Goal: Task Accomplishment & Management: Manage account settings

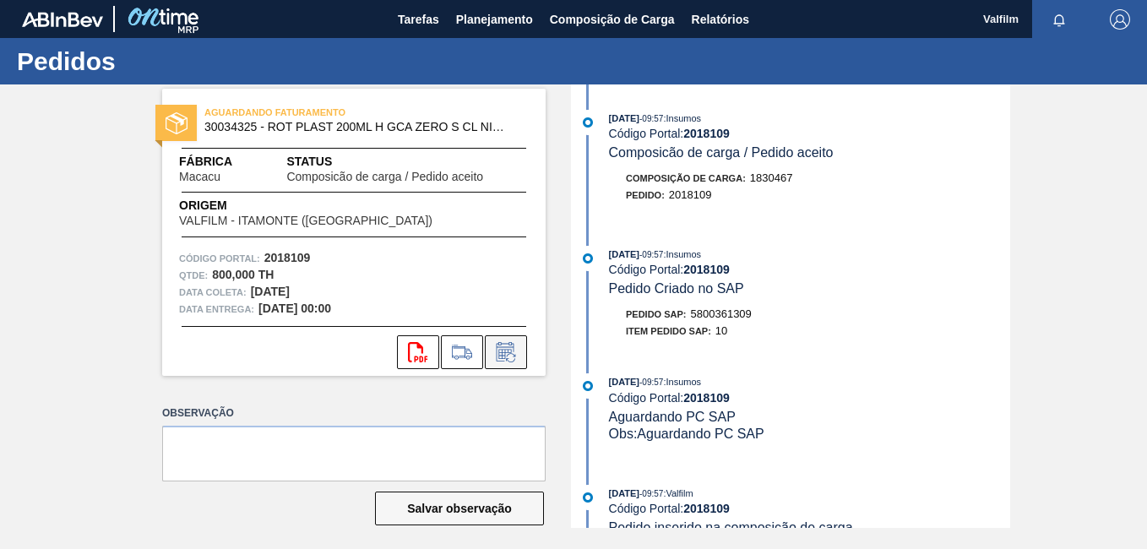
click at [513, 346] on icon at bounding box center [506, 352] width 27 height 20
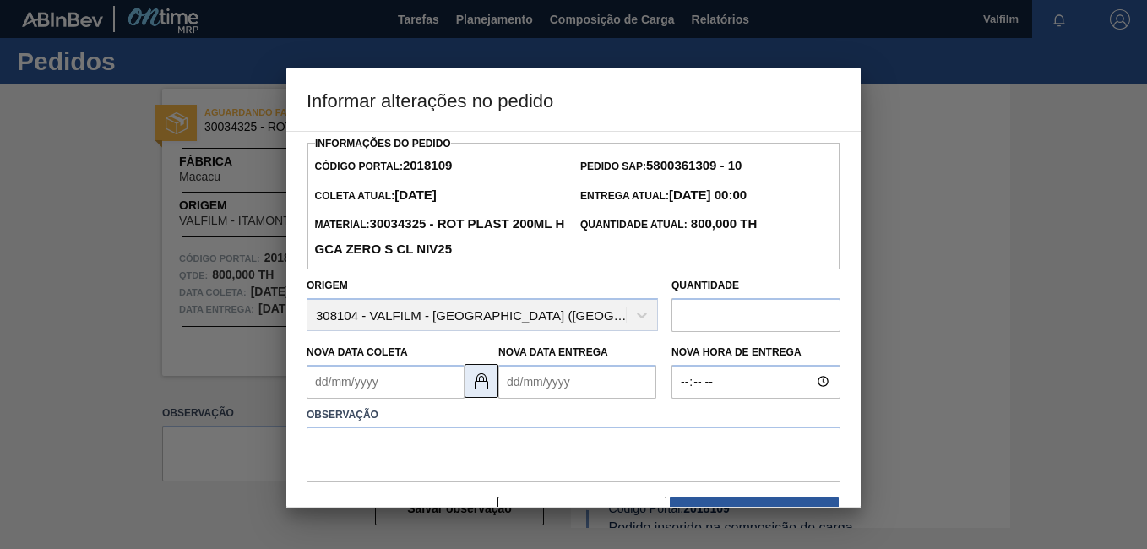
click at [480, 387] on img at bounding box center [481, 381] width 20 height 20
click at [352, 397] on Coleta2018109 "Nova Data Coleta" at bounding box center [386, 382] width 158 height 34
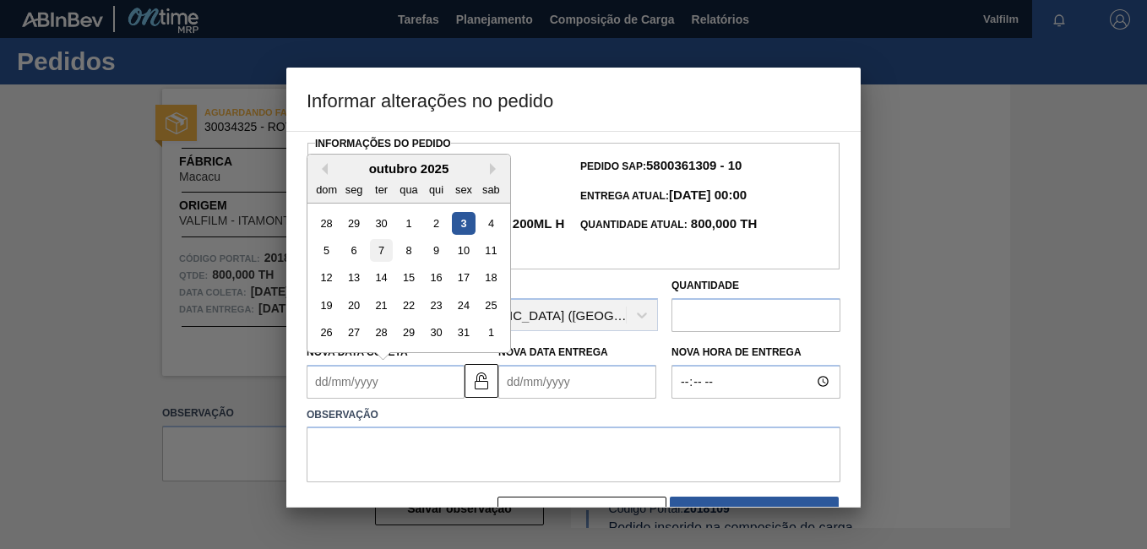
click at [375, 259] on div "7" at bounding box center [381, 250] width 23 height 23
type Coleta2018109 "[DATE]"
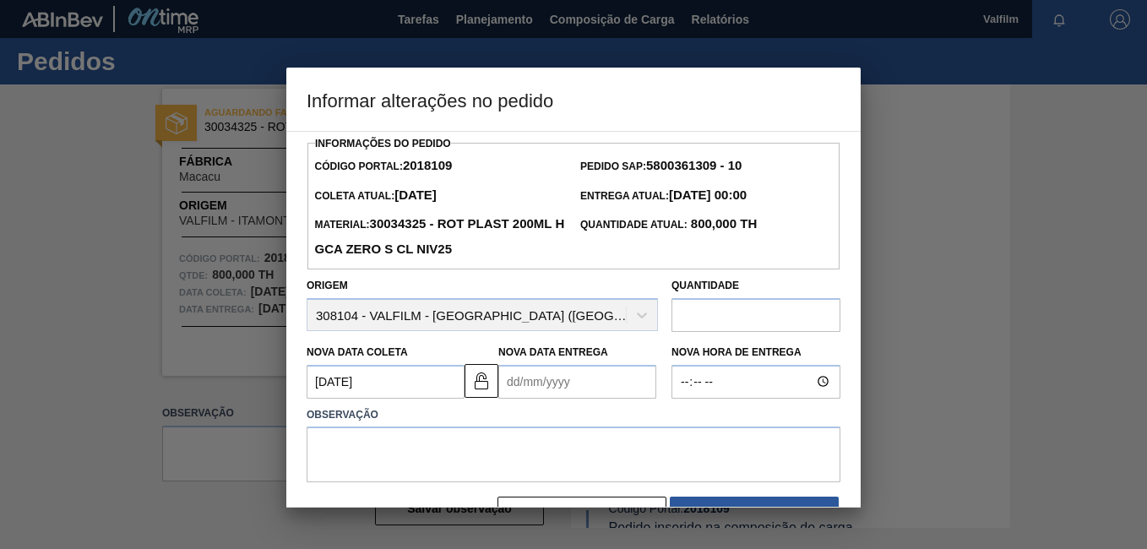
click at [540, 399] on Entrega2018109 "Nova Data Entrega" at bounding box center [577, 382] width 158 height 34
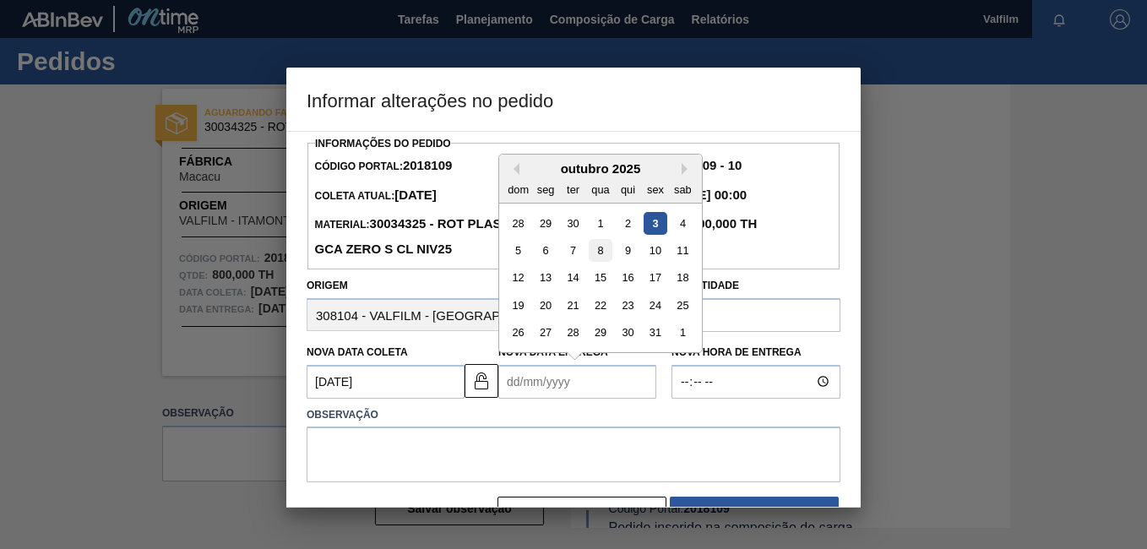
click at [594, 261] on div "8" at bounding box center [600, 250] width 23 height 23
type Entrega2018109 "[DATE]"
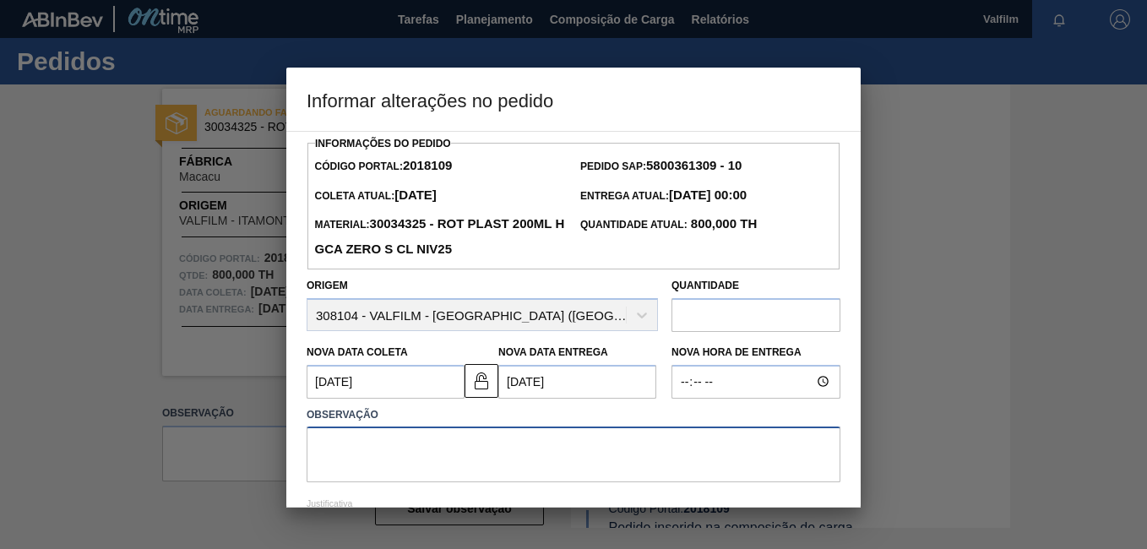
click at [546, 451] on textarea at bounding box center [574, 455] width 534 height 56
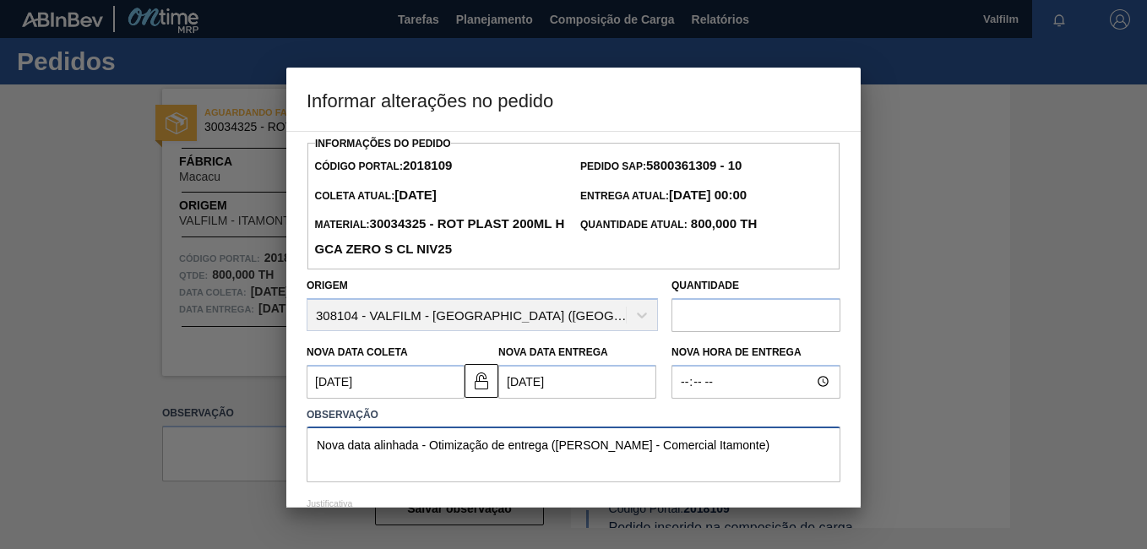
click at [766, 458] on textarea "Nova data alinhada - Otimização de entrega (Ana Carolina - Comercial Itamonte)" at bounding box center [574, 455] width 534 height 56
drag, startPoint x: 788, startPoint y: 458, endPoint x: 46, endPoint y: 342, distance: 750.7
click at [66, 355] on div "Informar alterações no pedido Informações do Pedido Código Portal: 2018109 Pedi…" at bounding box center [573, 274] width 1147 height 549
click at [759, 460] on textarea "Nova data alinhada - Otimização de entrega (Ana Carolina - Comercial Itamonte)" at bounding box center [574, 455] width 534 height 56
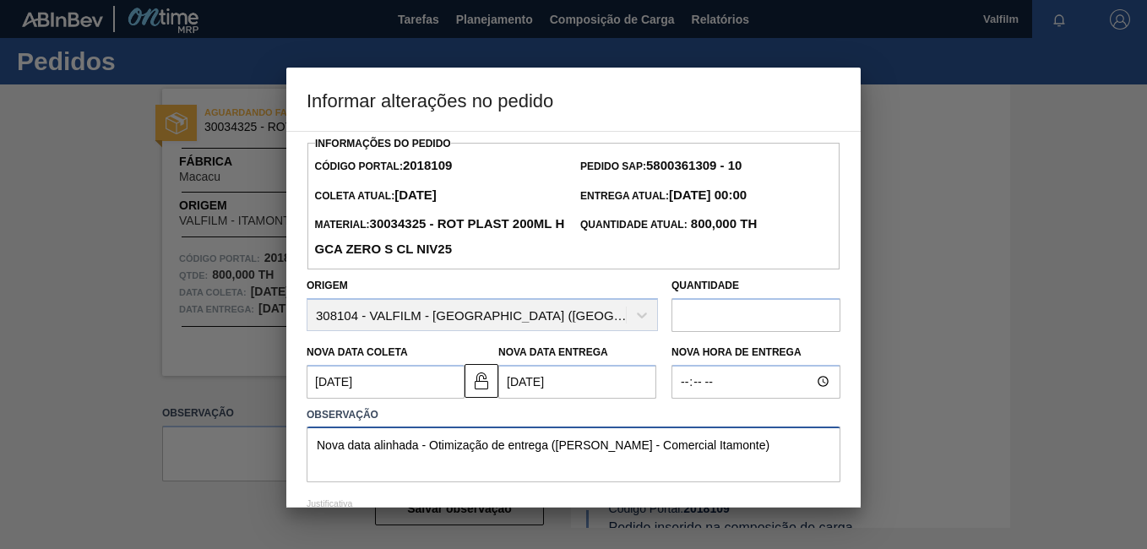
drag, startPoint x: 759, startPoint y: 460, endPoint x: 317, endPoint y: 422, distance: 444.2
click at [317, 422] on div "Observação Nova data alinhada - Otimização de entrega (Ana Carolina - Comercial…" at bounding box center [574, 443] width 534 height 80
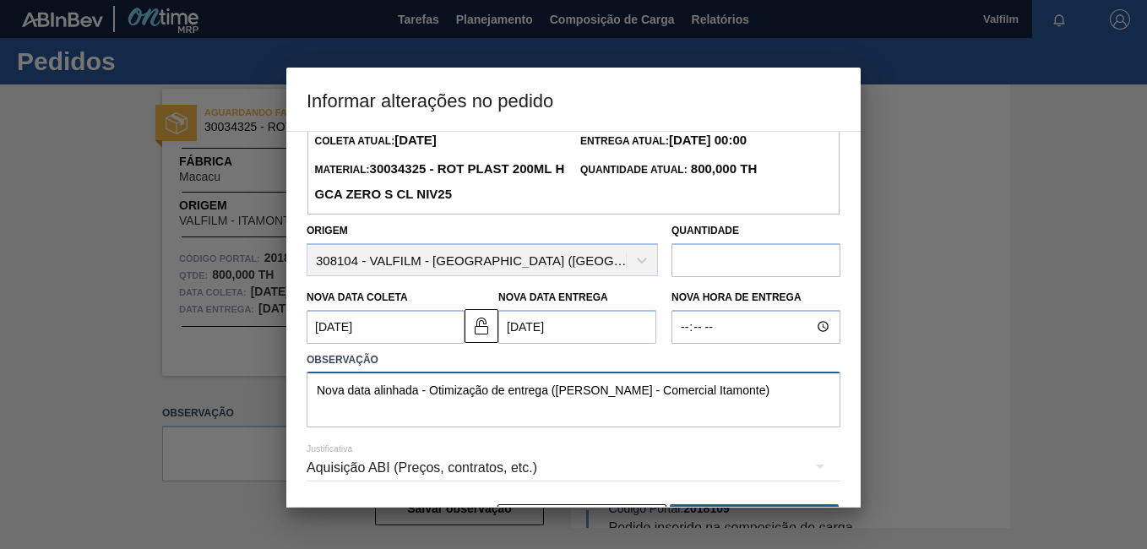
scroll to position [112, 0]
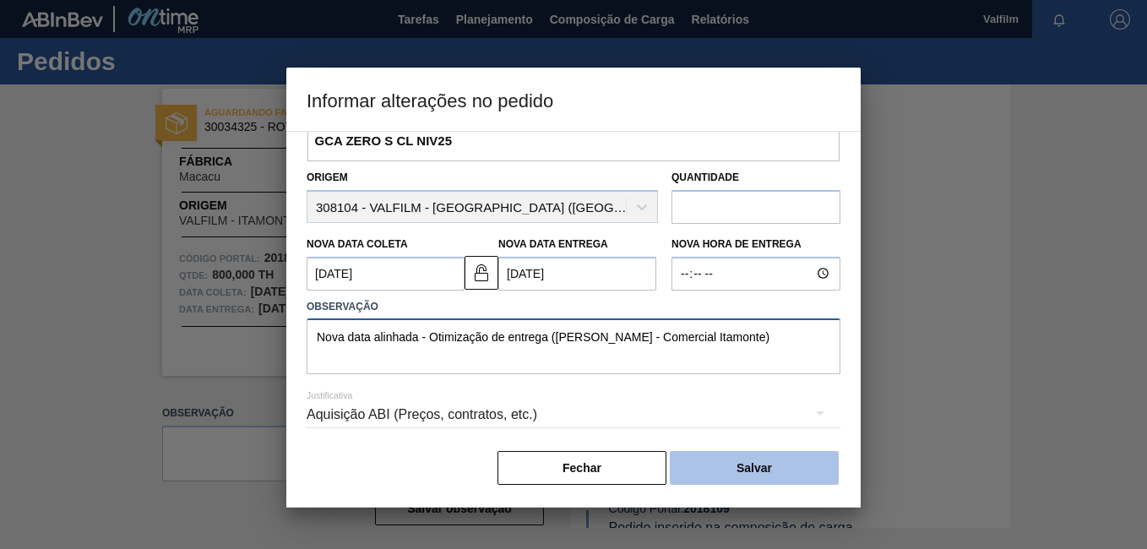
type textarea "Nova data alinhada - Otimização de entrega (Ana Carolina - Comercial Itamonte)"
click at [746, 476] on button "Salvar" at bounding box center [754, 468] width 169 height 34
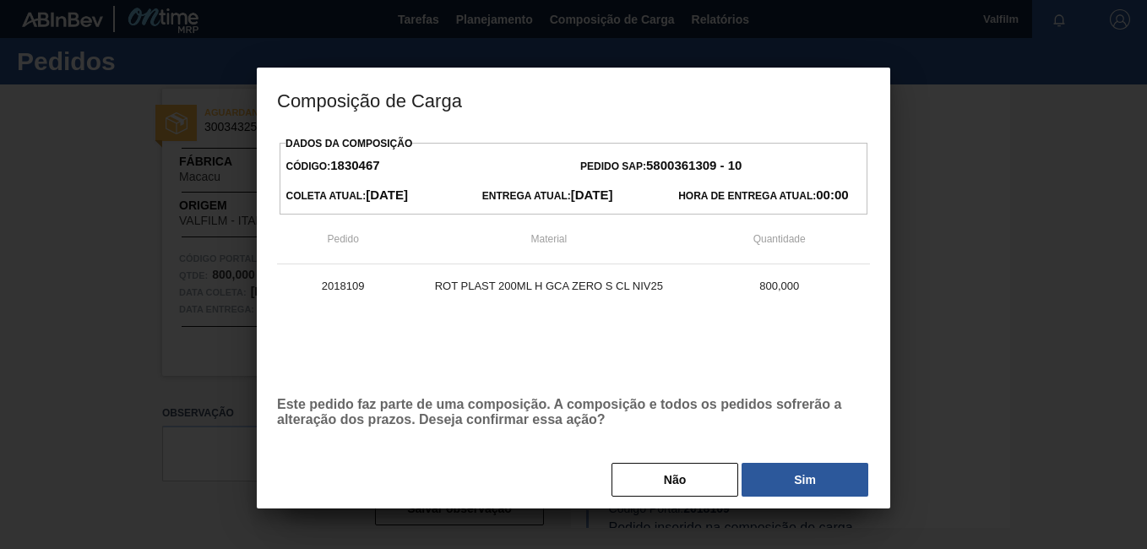
drag, startPoint x: 814, startPoint y: 474, endPoint x: 808, endPoint y: 444, distance: 31.2
click at [814, 476] on button "Sim" at bounding box center [805, 480] width 127 height 34
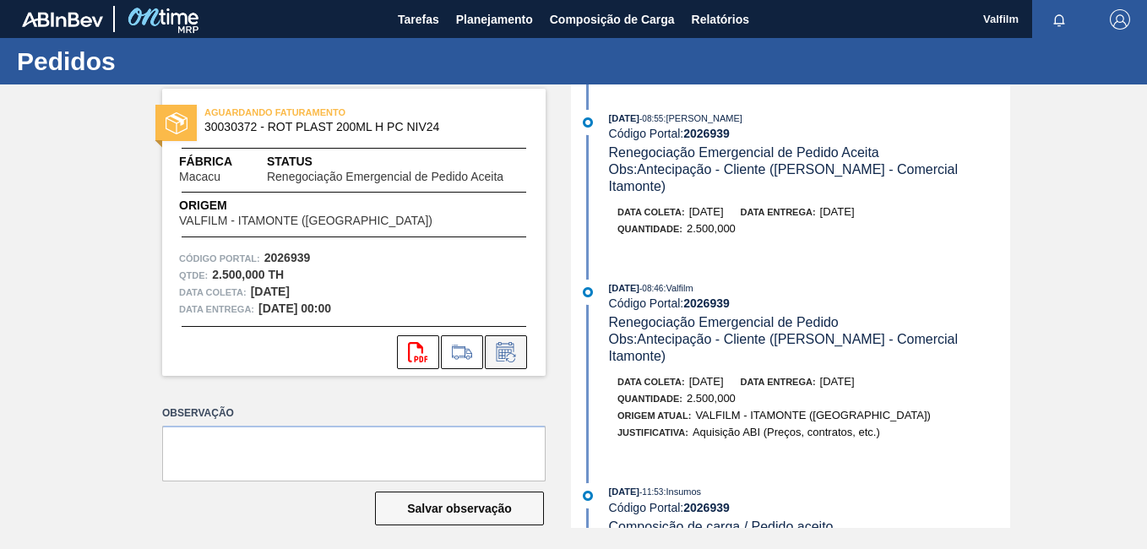
click at [509, 346] on icon at bounding box center [506, 352] width 27 height 20
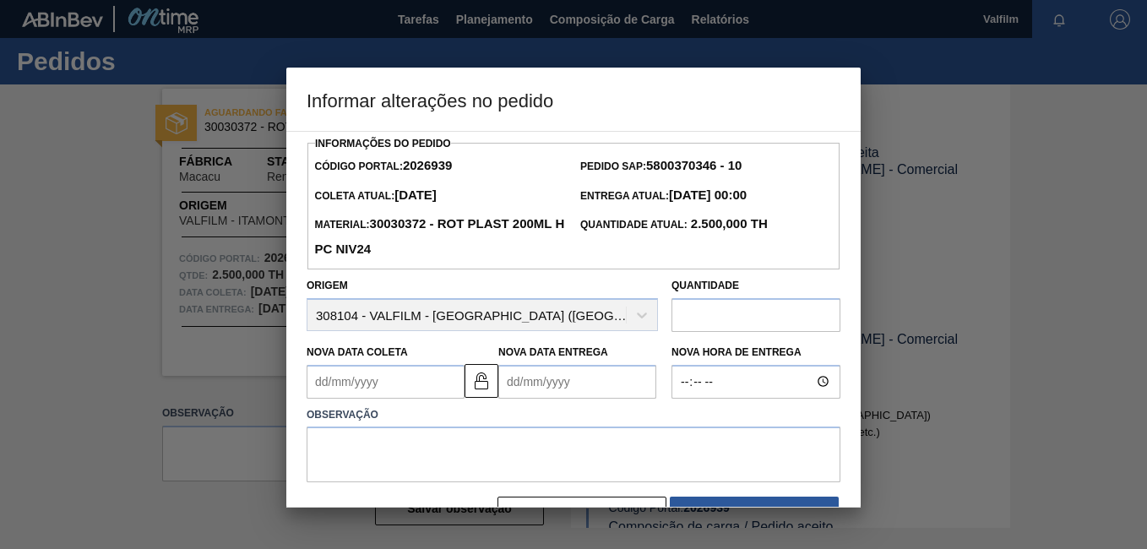
click at [389, 386] on Coleta2026939 "Nova Data Coleta" at bounding box center [386, 382] width 158 height 34
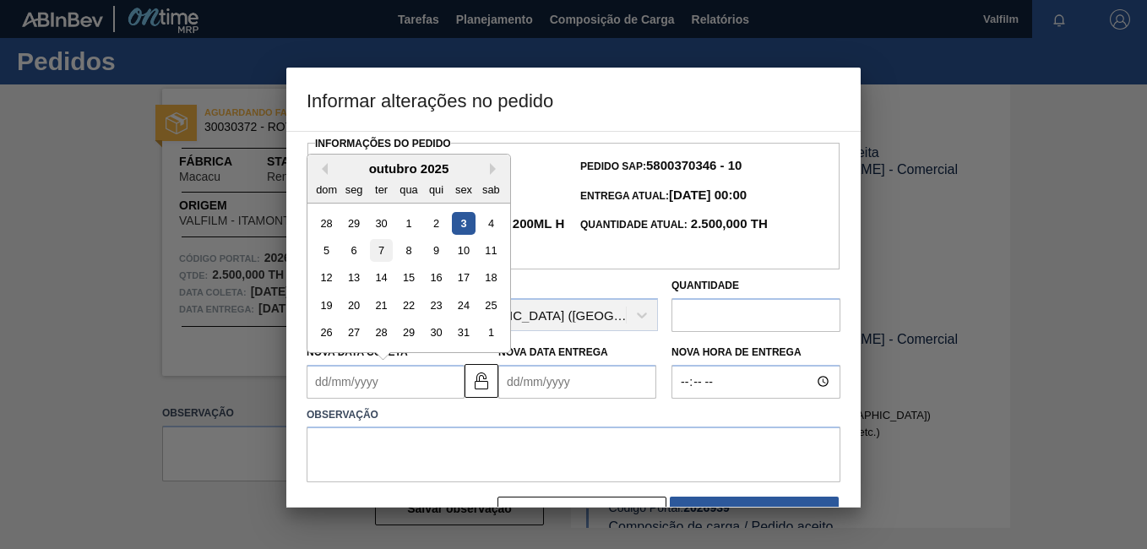
click at [383, 251] on div "7" at bounding box center [381, 250] width 23 height 23
type Coleta2026939 "[DATE]"
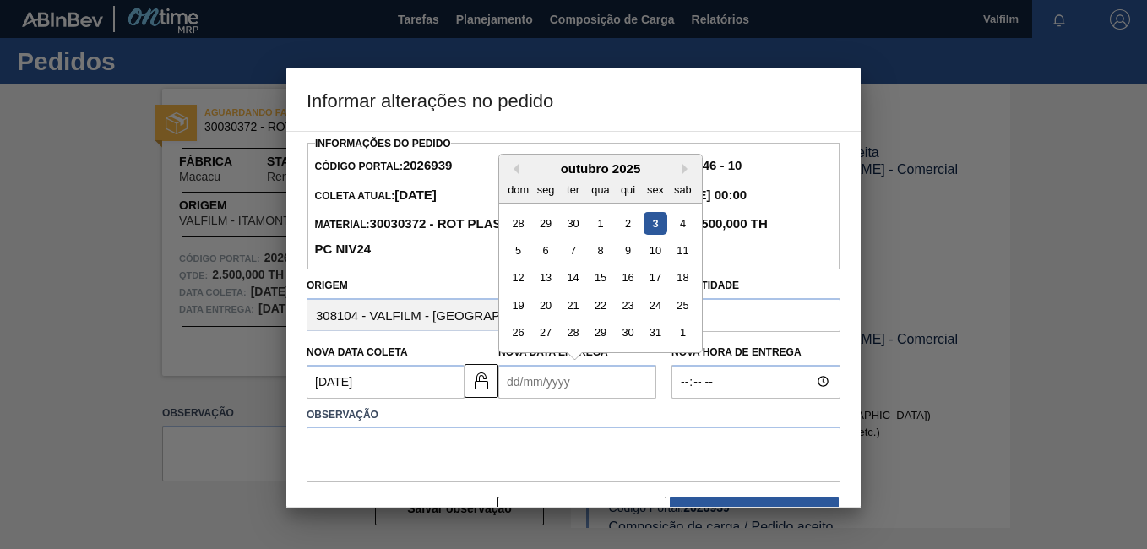
click at [537, 389] on Entrega2026939 "Nova Data Entrega" at bounding box center [577, 382] width 158 height 34
click at [592, 255] on div "8" at bounding box center [600, 250] width 23 height 23
type Entrega2026939 "[DATE]"
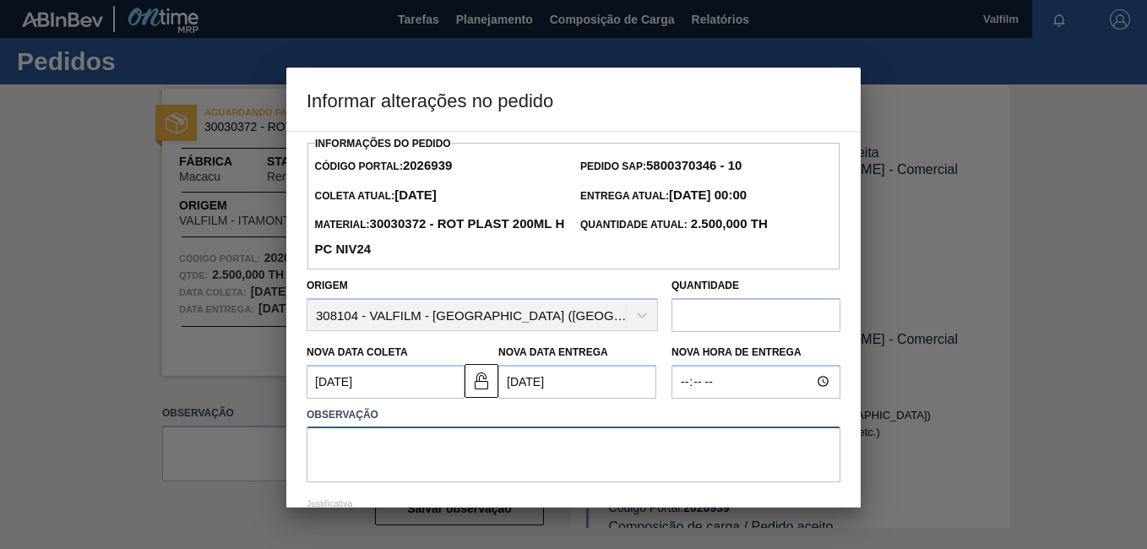
click at [489, 438] on textarea at bounding box center [574, 455] width 534 height 56
paste textarea "Nova data alinhada - Otimização de entrega (Ana Carolina - Comercial Itamonte)"
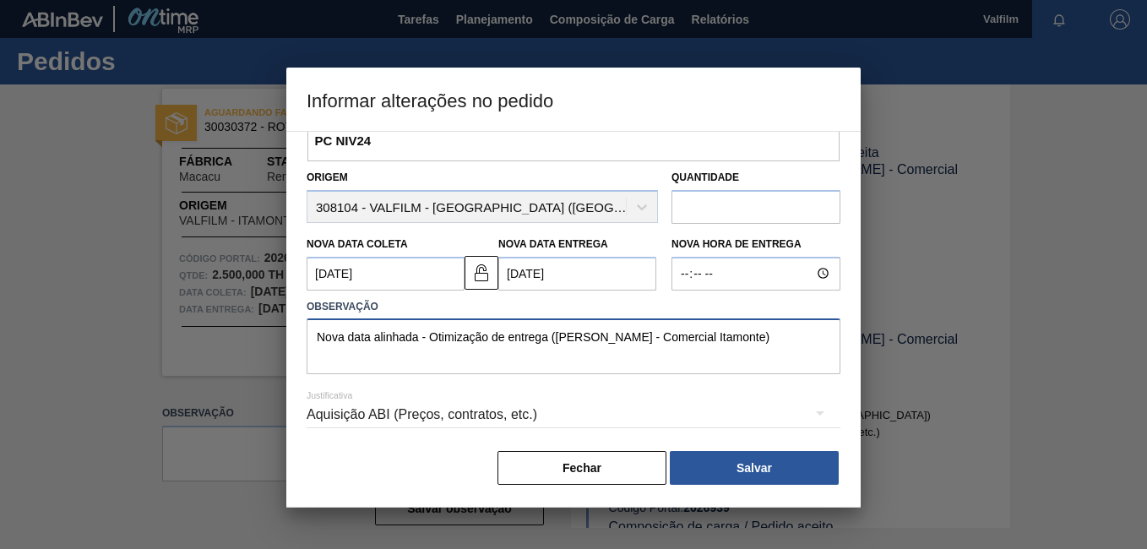
scroll to position [112, 0]
type textarea "Nova data alinhada - Otimização de entrega (Ana Carolina - Comercial Itamonte)"
click at [497, 420] on div "Aquisição ABI (Preços, contratos, etc.)" at bounding box center [574, 414] width 534 height 47
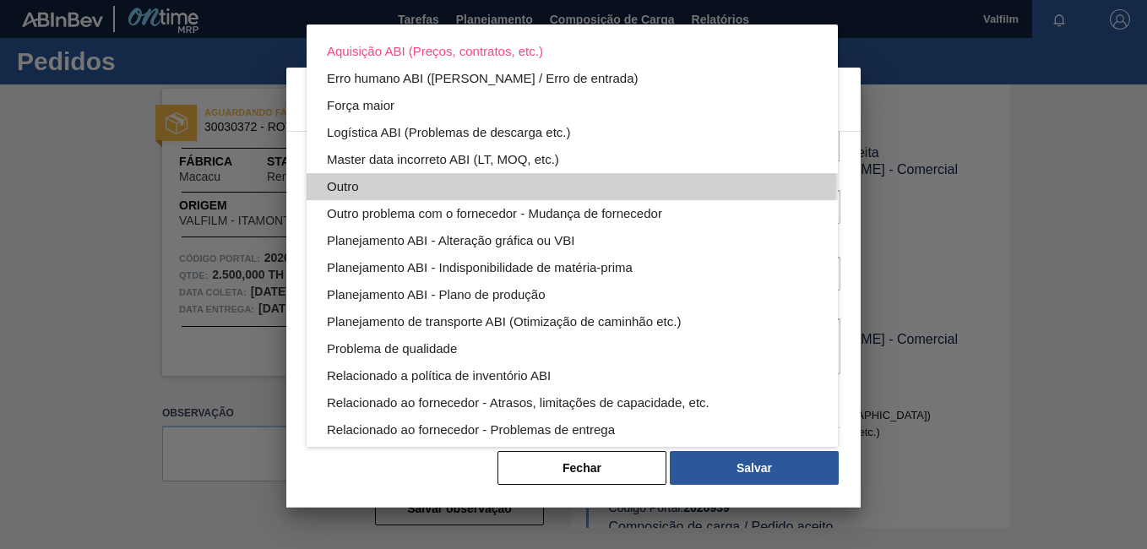
click at [442, 181] on div "Outro" at bounding box center [572, 186] width 491 height 27
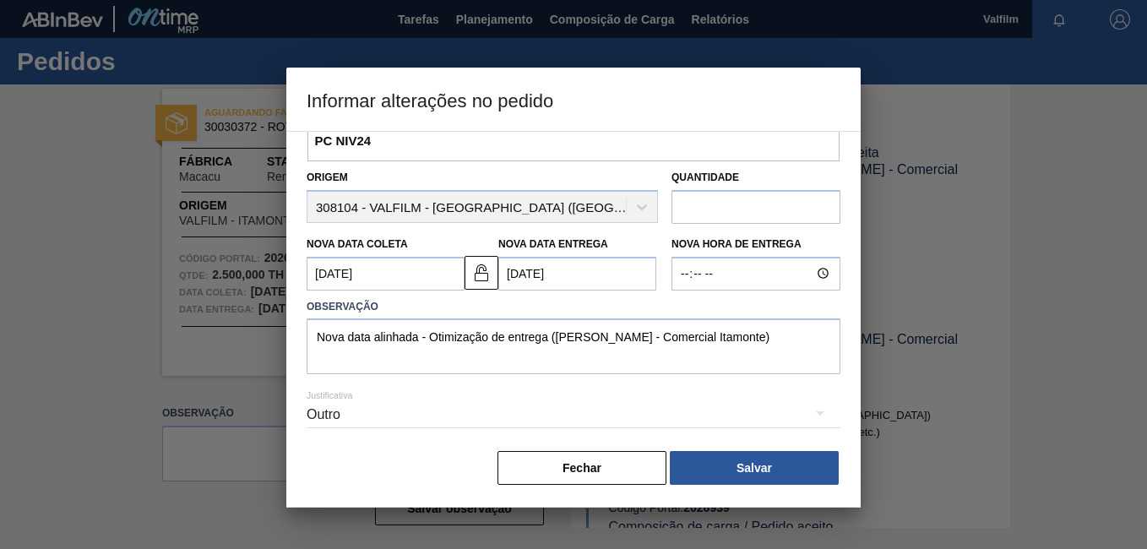
click at [776, 459] on div "Aquisição ABI (Preços, contratos, etc.) Erro humano ABI (Cálculo / Erro de entr…" at bounding box center [573, 274] width 1147 height 549
click at [822, 462] on button "Salvar" at bounding box center [754, 468] width 169 height 34
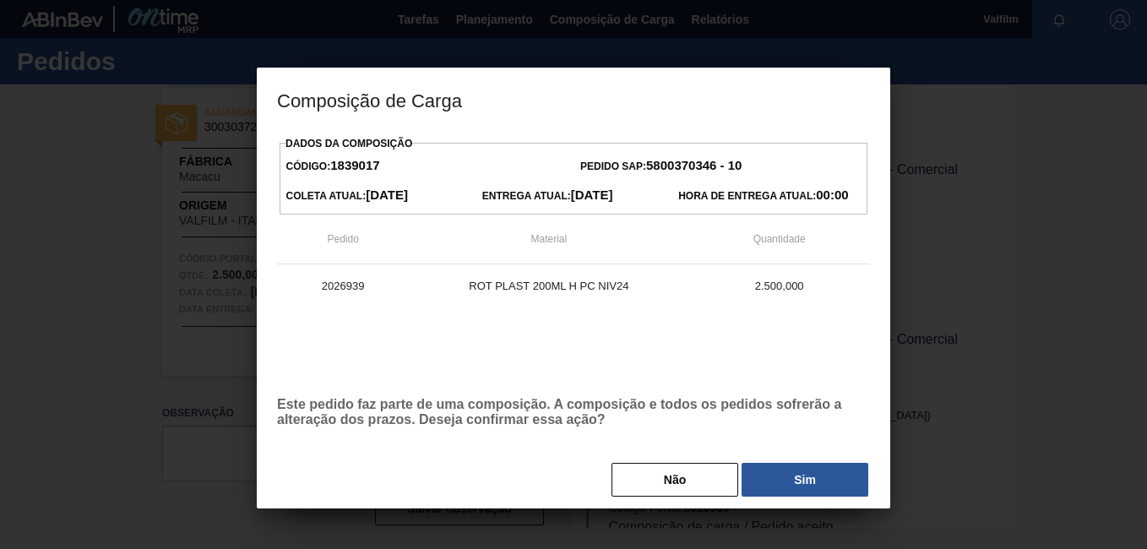
drag, startPoint x: 828, startPoint y: 480, endPoint x: 845, endPoint y: 491, distance: 20.2
click at [828, 482] on button "Sim" at bounding box center [805, 480] width 127 height 34
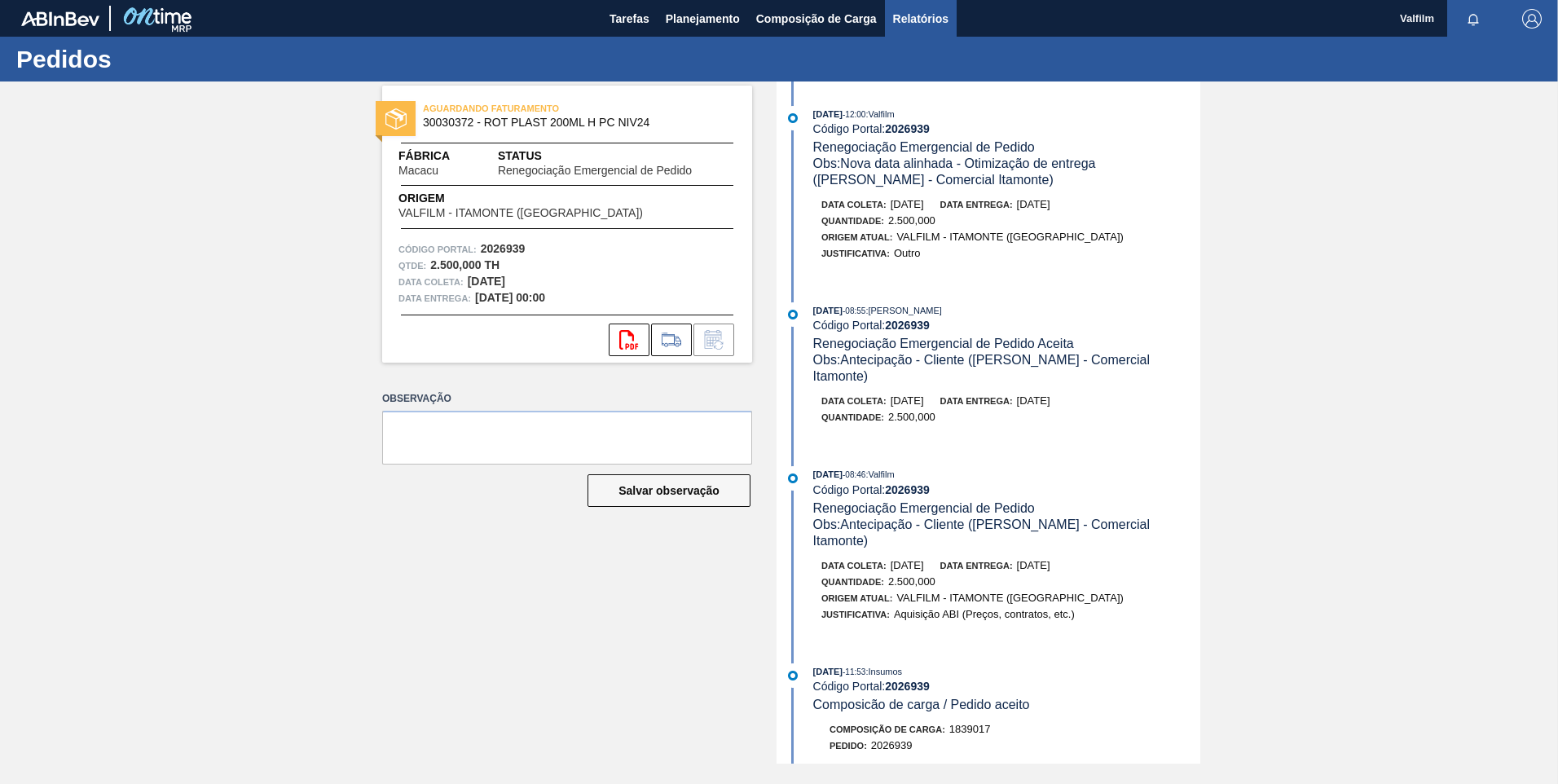
click at [925, 10] on span "Relatórios" at bounding box center [920, 18] width 55 height 19
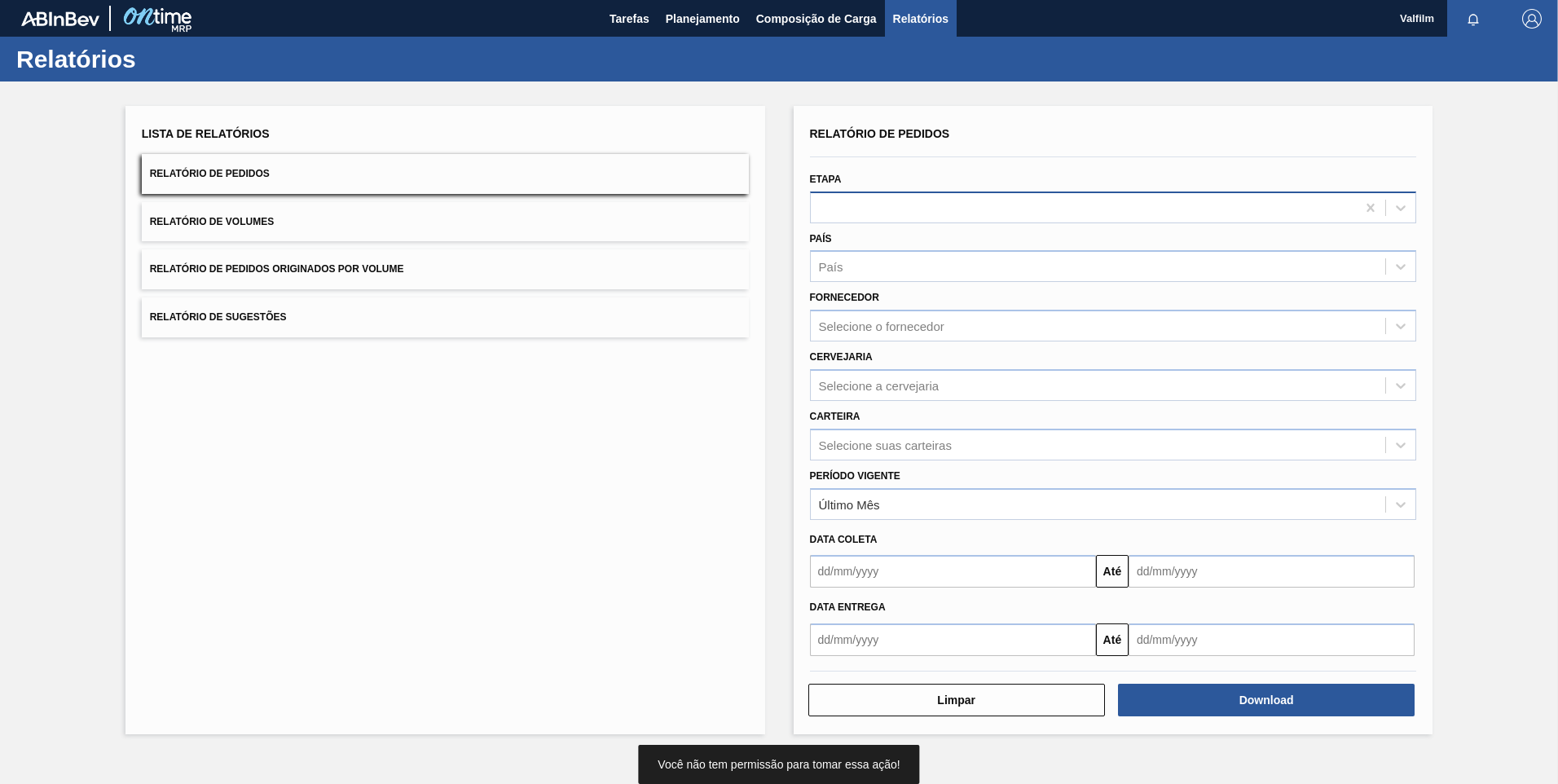
click at [911, 204] on div at bounding box center [1084, 207] width 546 height 23
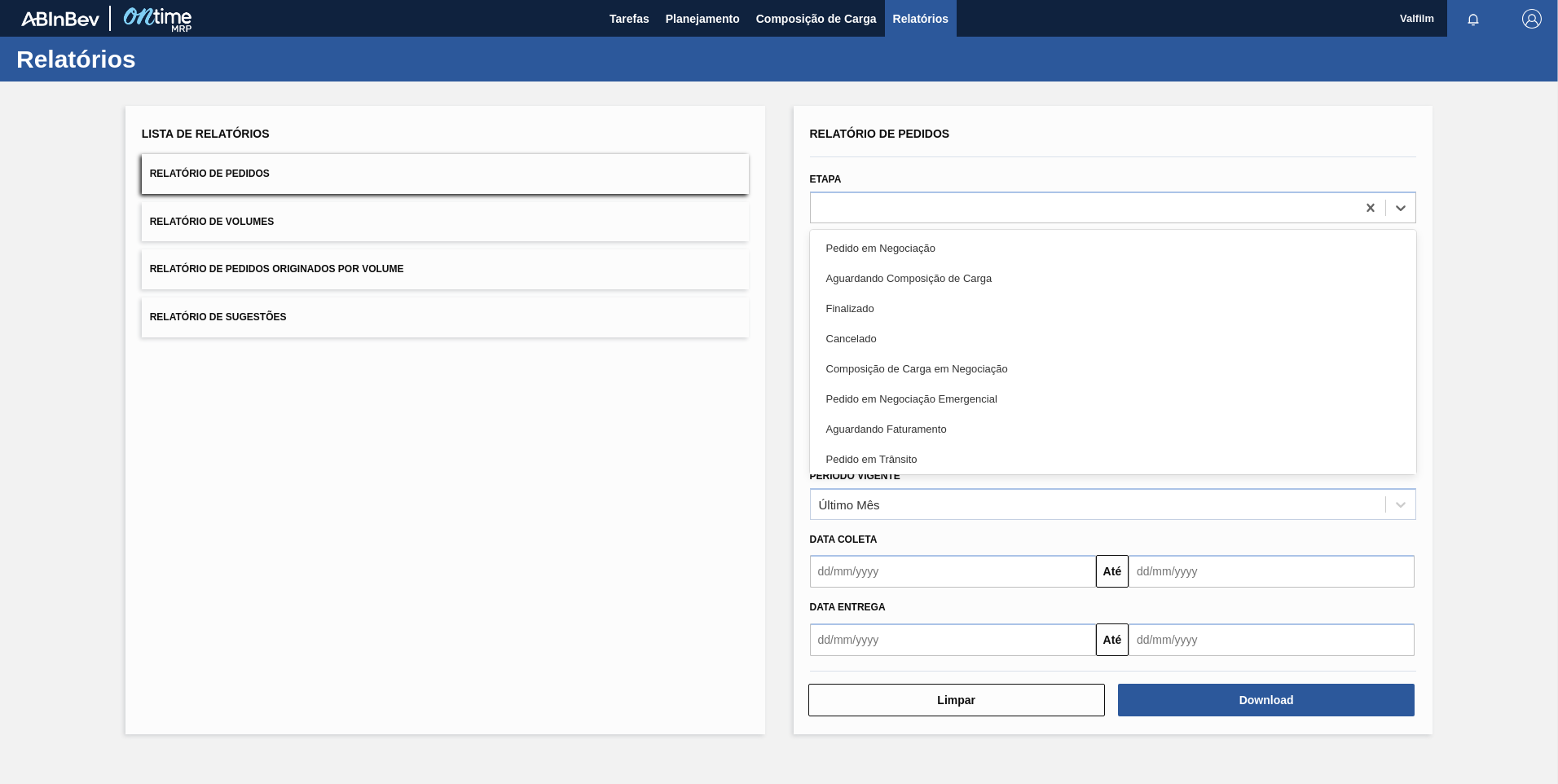
drag, startPoint x: 916, startPoint y: 243, endPoint x: 1278, endPoint y: 448, distance: 416.0
click at [917, 242] on div "Pedido em Negociação" at bounding box center [1113, 248] width 607 height 30
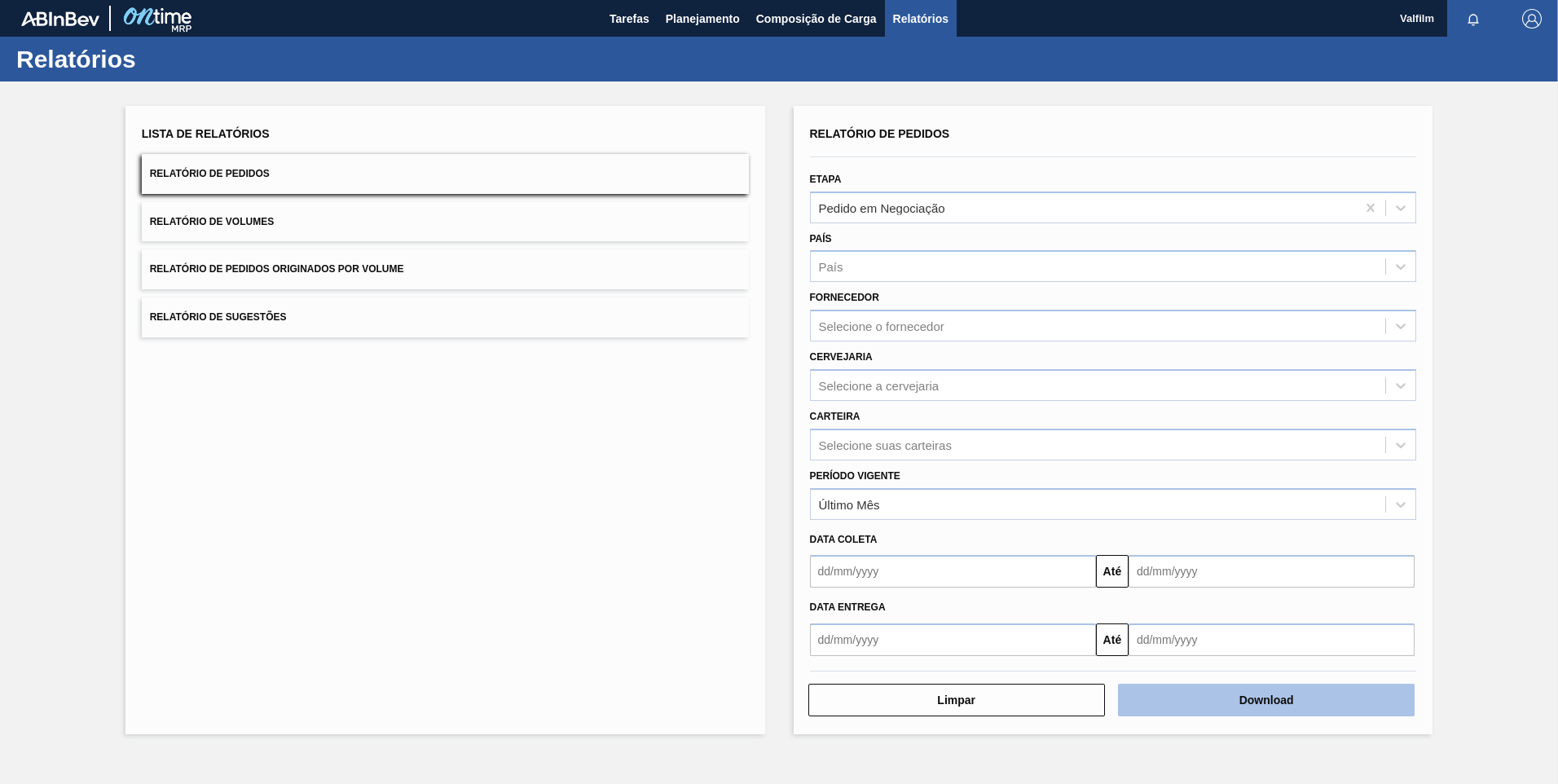
click at [1106, 528] on button "Download" at bounding box center [1267, 700] width 297 height 33
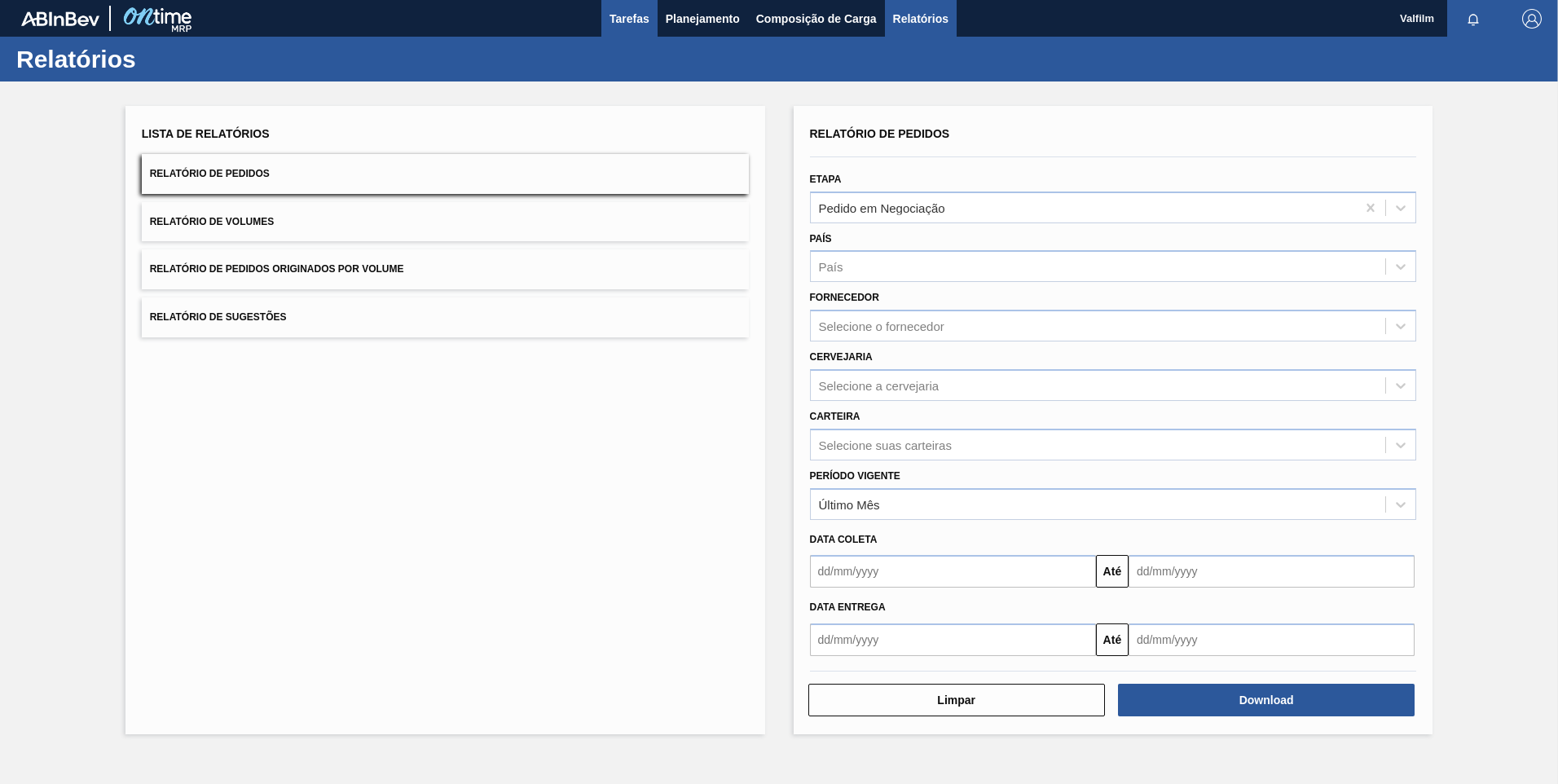
click at [619, 21] on span "Tarefas" at bounding box center [629, 18] width 40 height 19
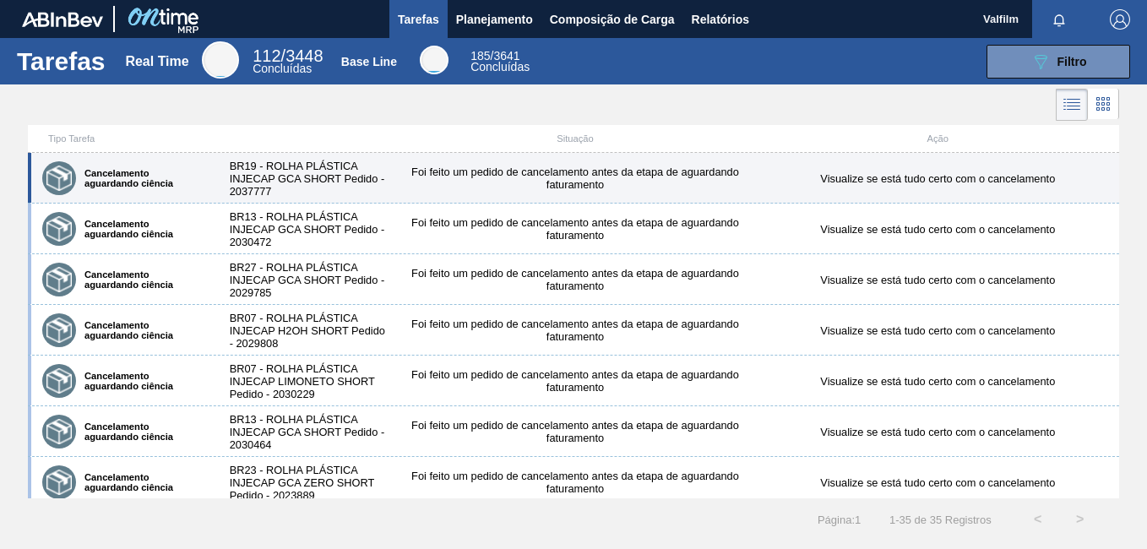
click at [473, 180] on div "Foi feito um pedido de cancelamento antes da etapa de aguardando faturamento" at bounding box center [575, 178] width 362 height 25
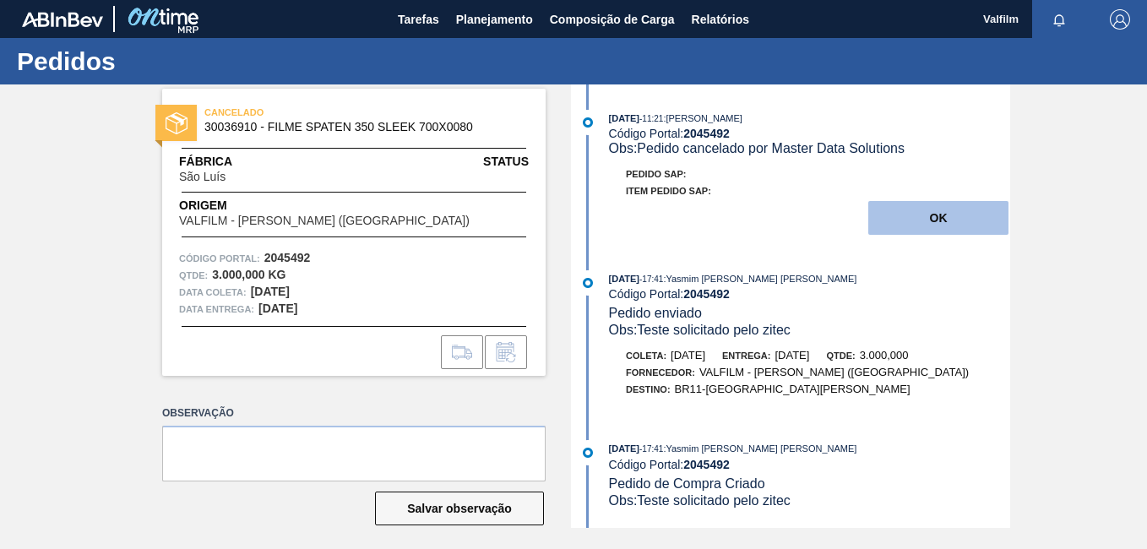
click at [952, 221] on button "OK" at bounding box center [938, 218] width 140 height 34
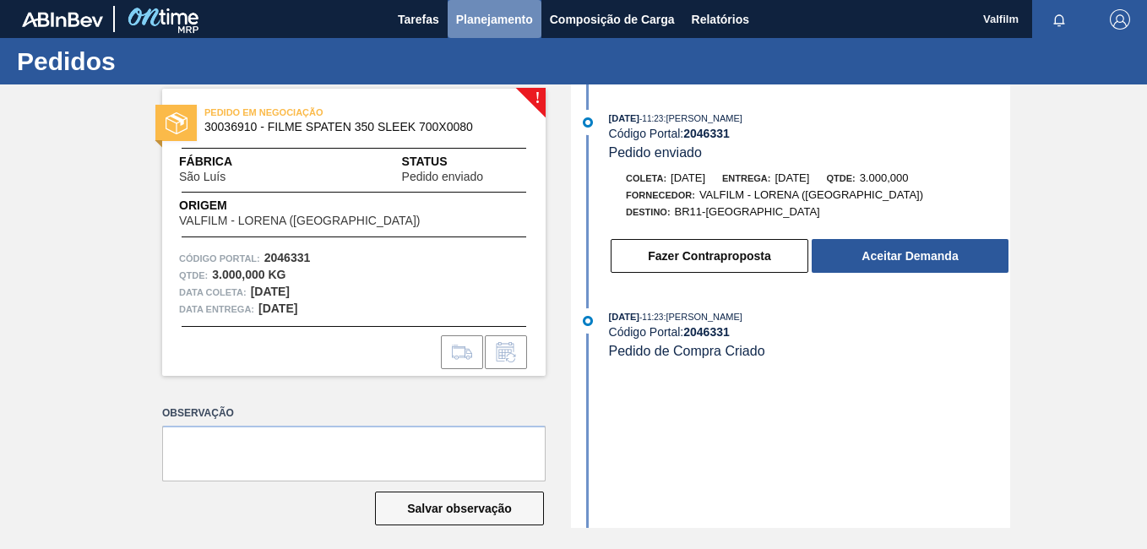
click at [514, 22] on span "Planejamento" at bounding box center [494, 19] width 77 height 20
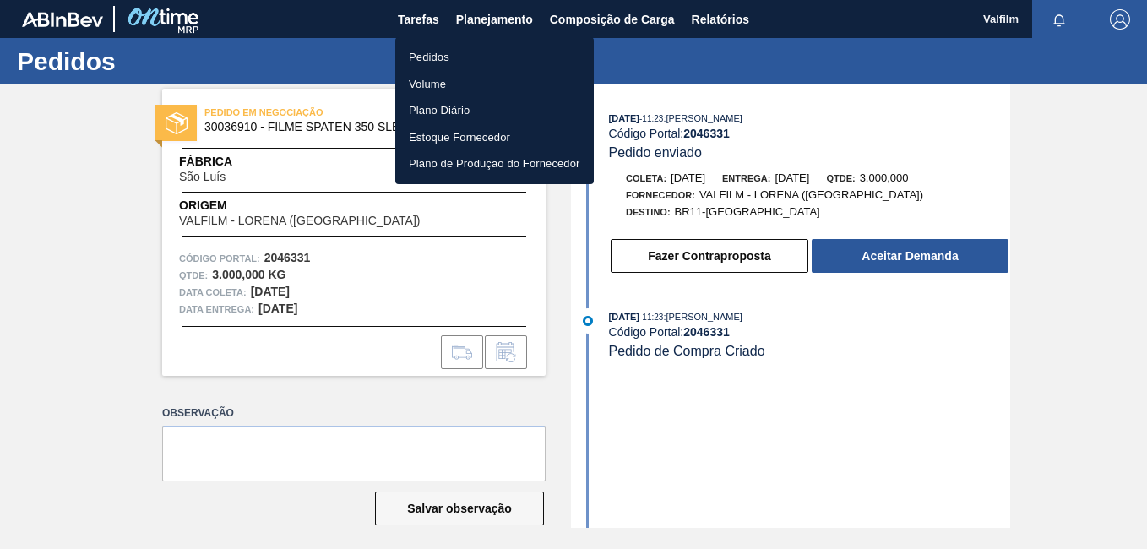
click at [467, 54] on li "Pedidos" at bounding box center [494, 57] width 199 height 27
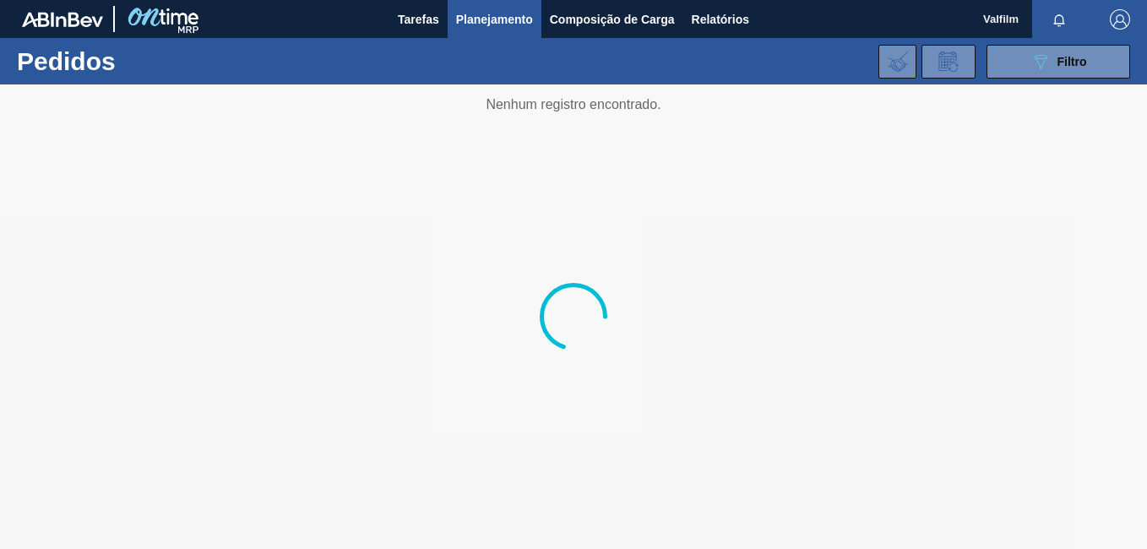
click at [982, 266] on div at bounding box center [573, 316] width 1147 height 465
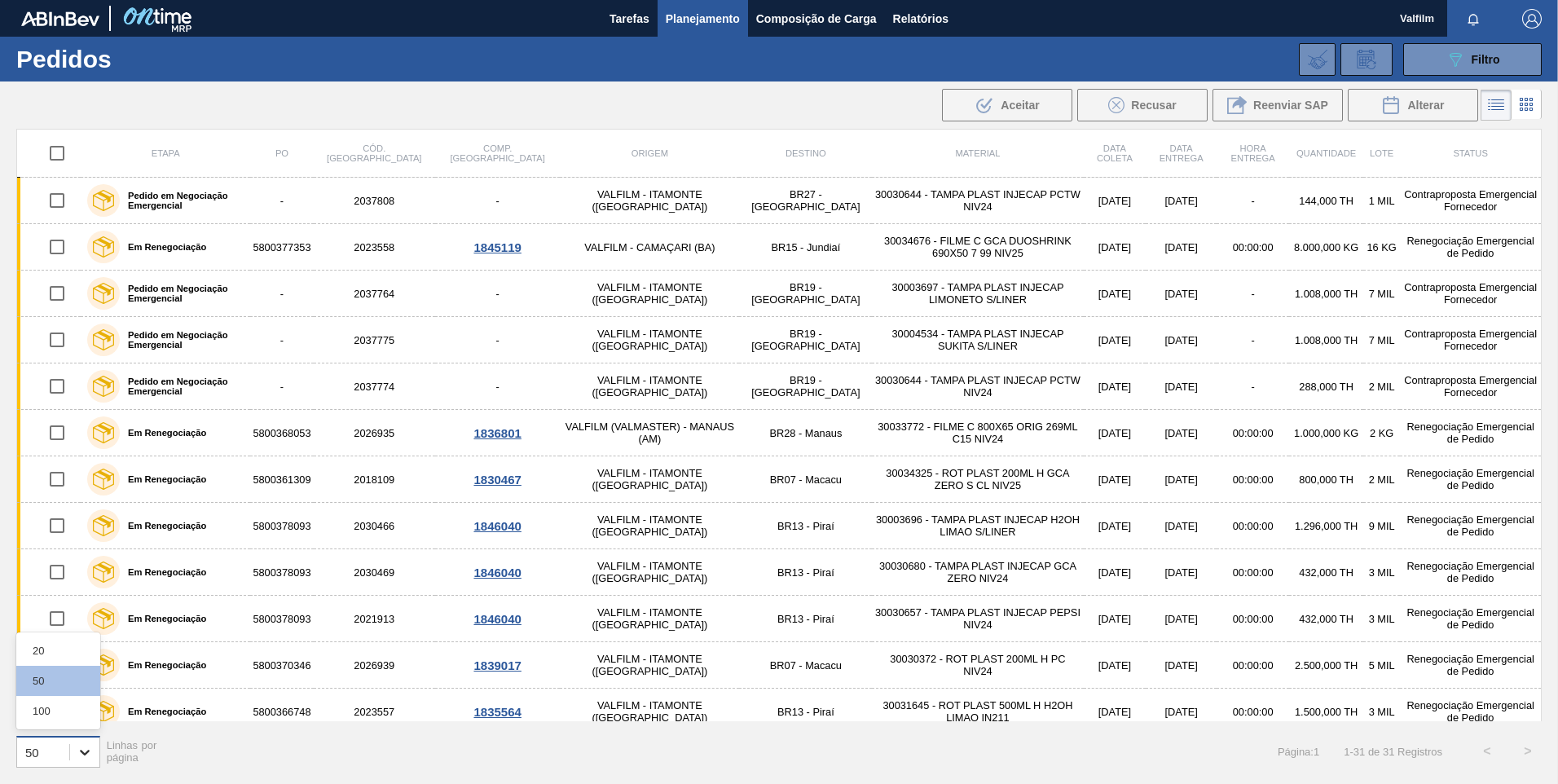
click at [76, 752] on icon at bounding box center [84, 751] width 16 height 16
click at [70, 709] on div "100" at bounding box center [58, 710] width 84 height 30
click at [641, 19] on span "Tarefas" at bounding box center [629, 18] width 40 height 19
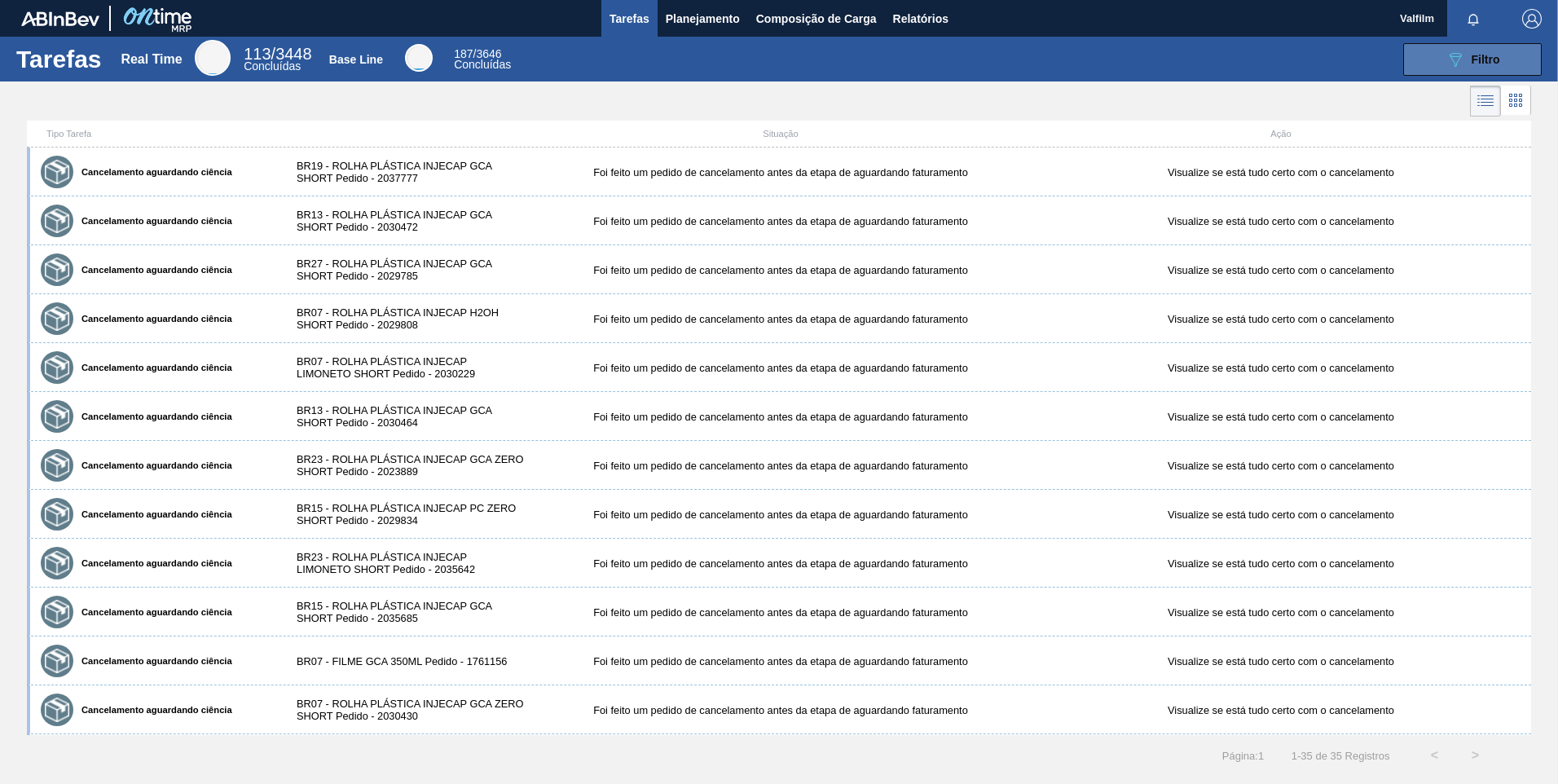
click at [1435, 56] on button "089F7B8B-B2A5-4AFE-B5C0-19BA573D28AC Filtro" at bounding box center [1473, 60] width 139 height 33
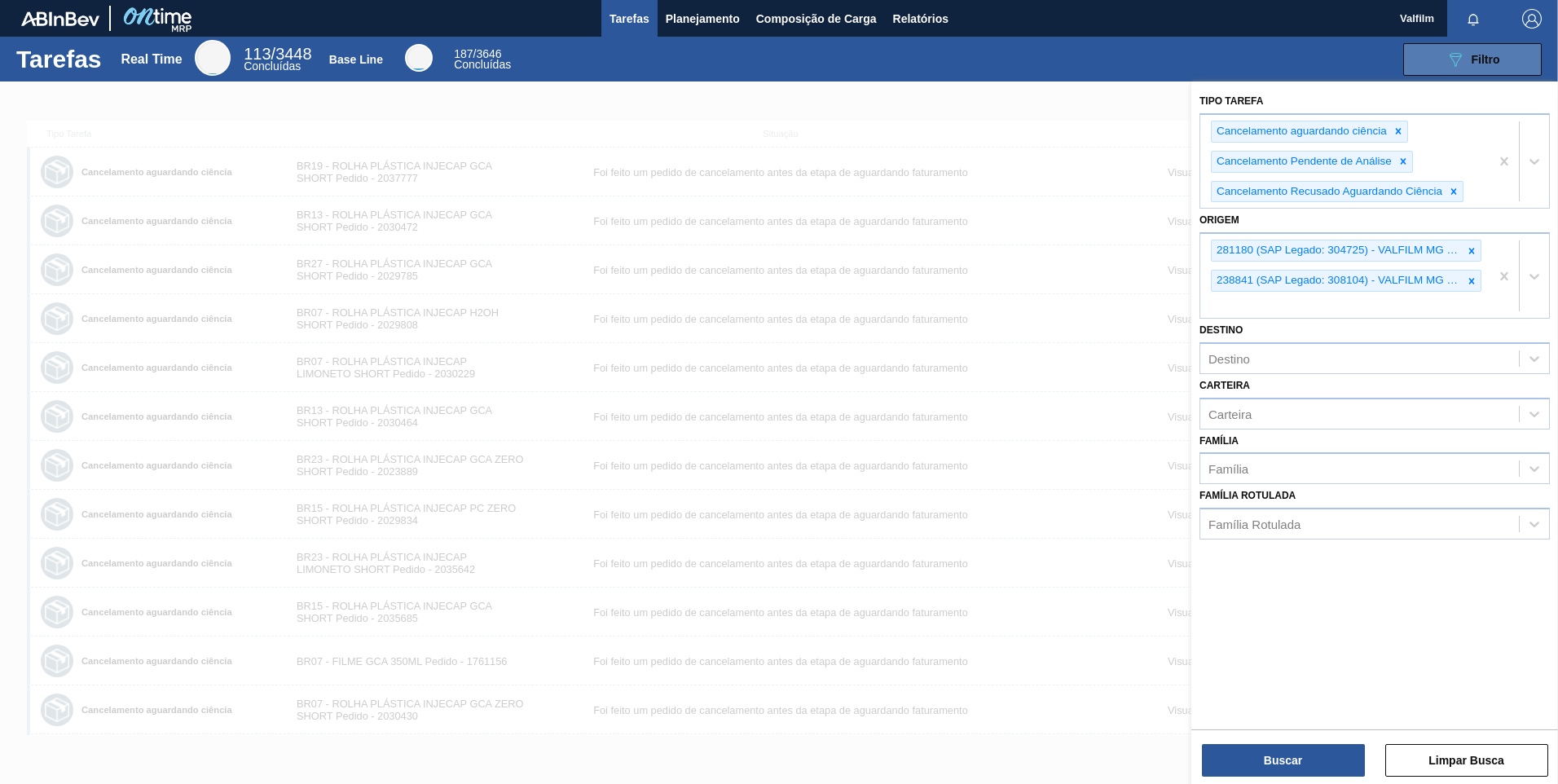
click at [1435, 56] on button "089F7B8B-B2A5-4AFE-B5C0-19BA573D28AC Filtro" at bounding box center [1473, 60] width 139 height 33
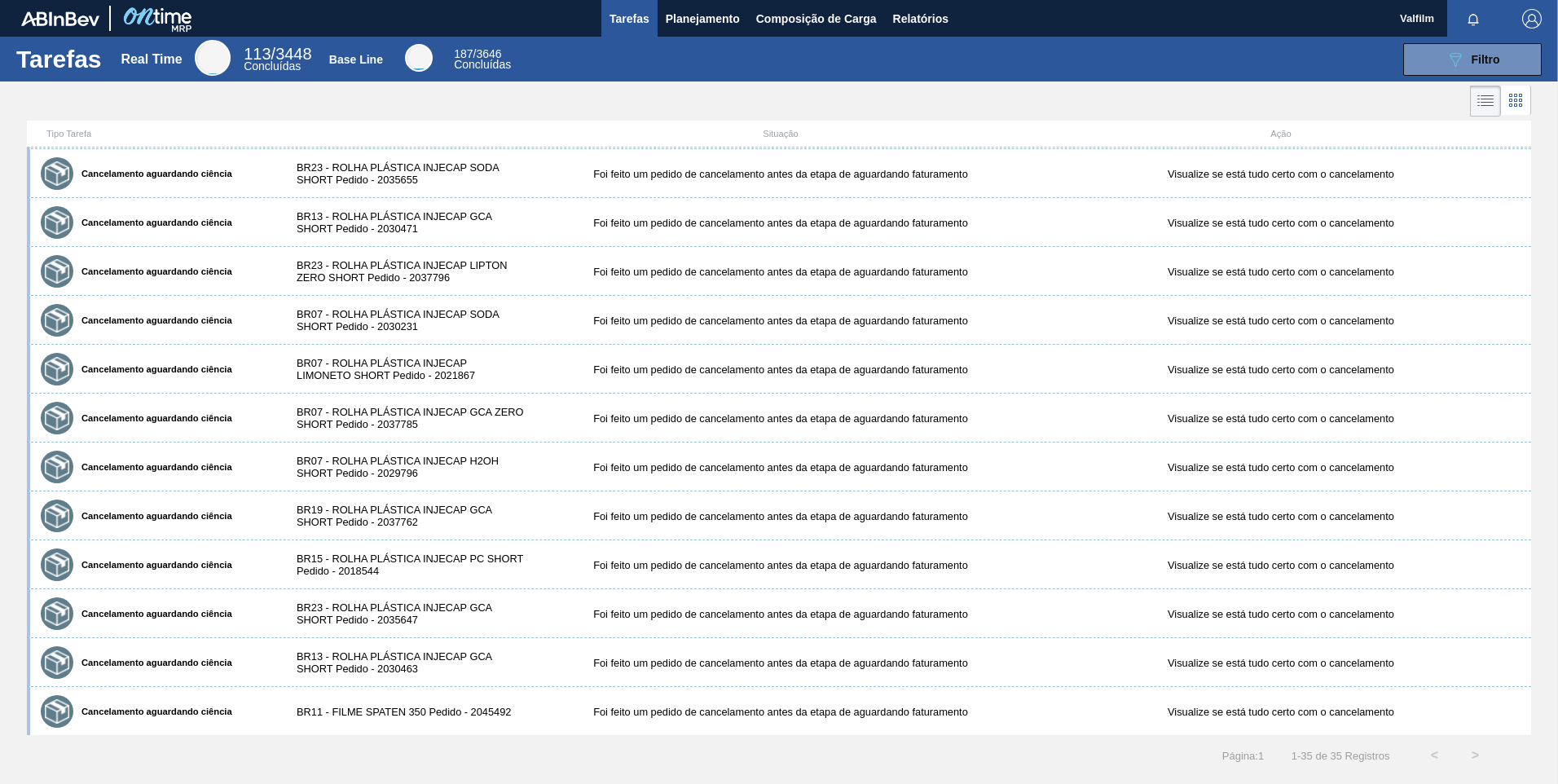
scroll to position [1123, 0]
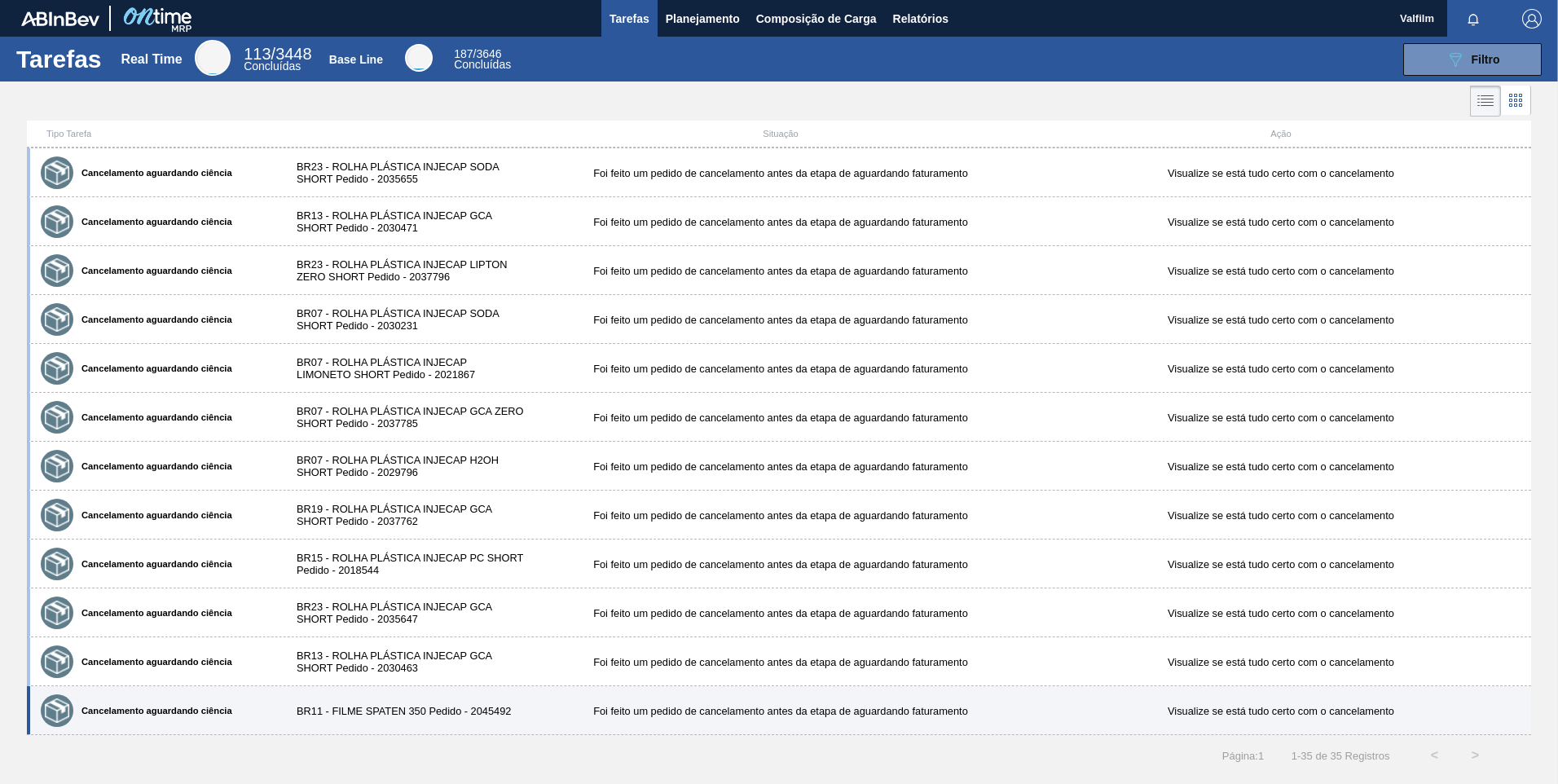
click at [454, 703] on div "Cancelamento aguardando ciência BR11 - FILME SPATEN 350 Pedido - 2045492 Foi fe…" at bounding box center [779, 710] width 1505 height 49
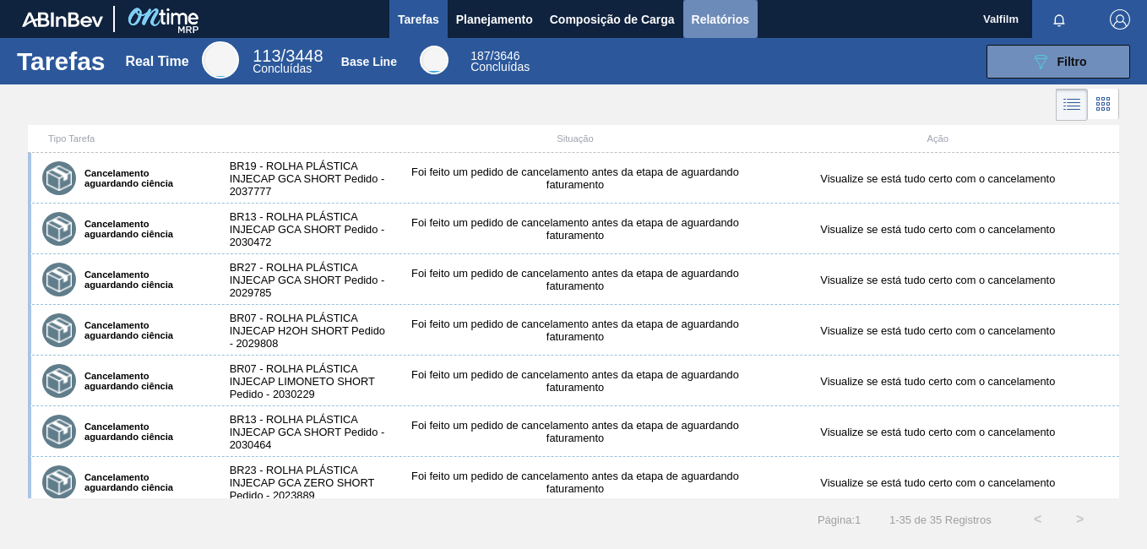
click at [736, 15] on span "Relatórios" at bounding box center [720, 19] width 57 height 20
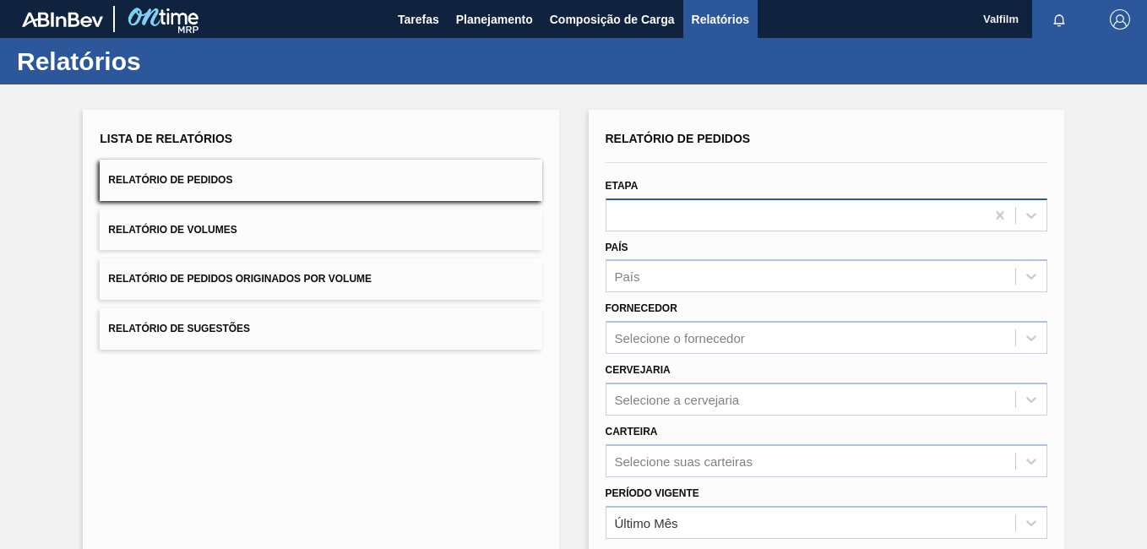
click at [675, 213] on div at bounding box center [796, 215] width 378 height 24
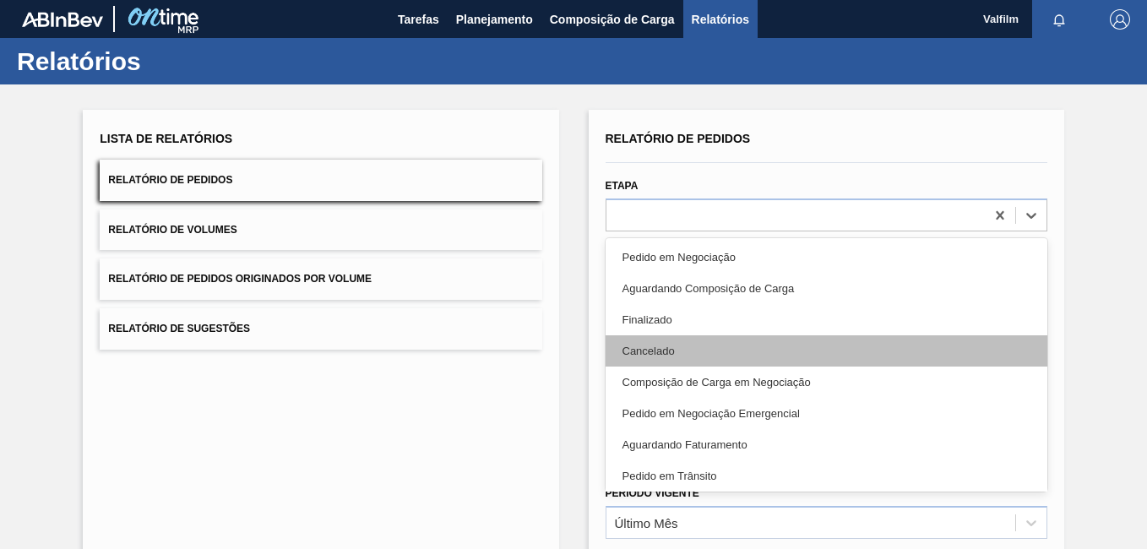
click at [689, 362] on div "Cancelado" at bounding box center [827, 350] width 442 height 31
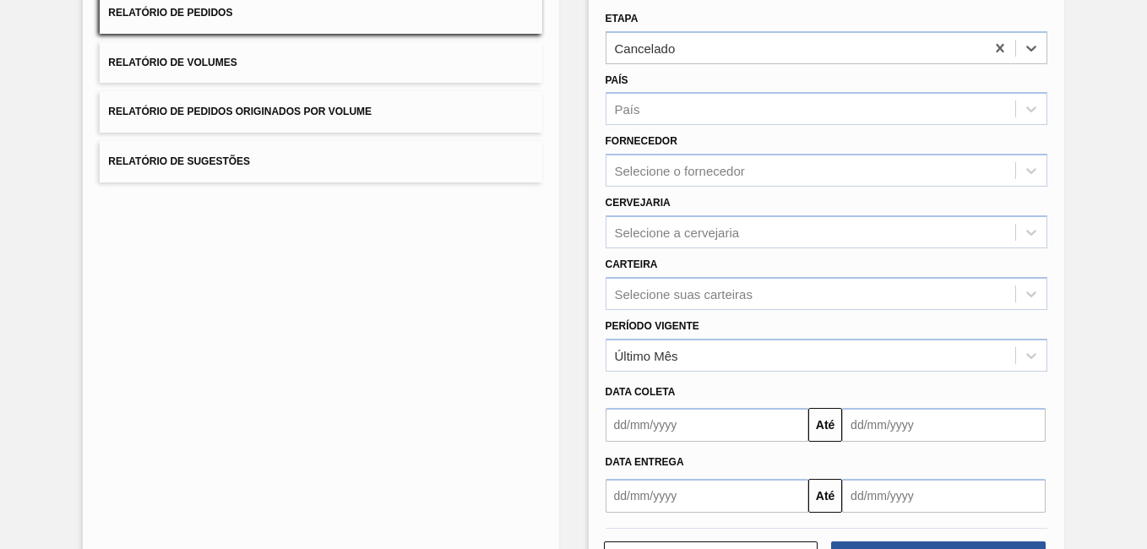
scroll to position [233, 0]
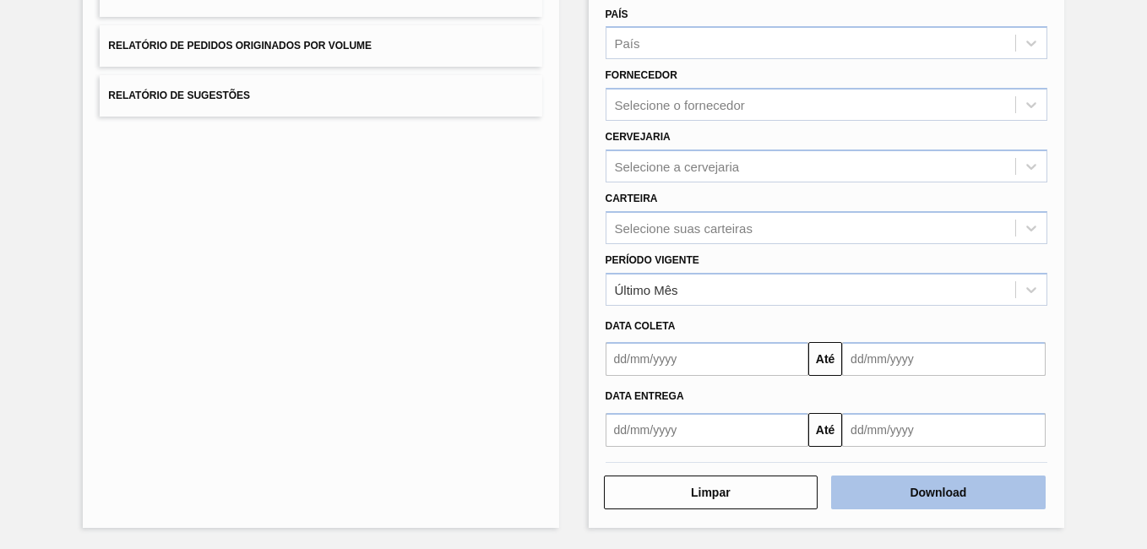
click at [1011, 488] on button "Download" at bounding box center [938, 493] width 215 height 34
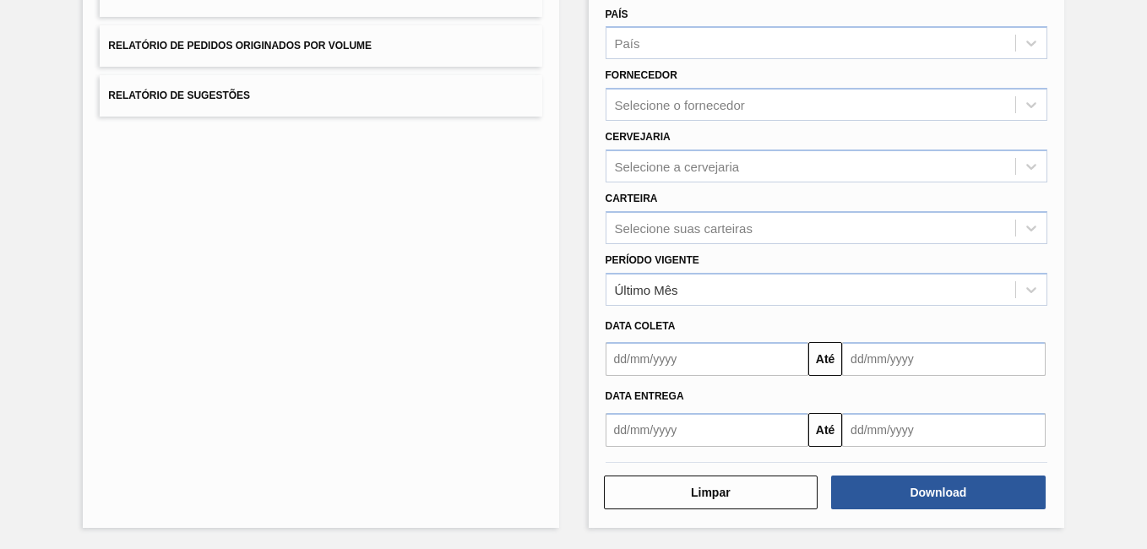
click at [1091, 223] on div "Lista de Relatórios Relatório de Pedidos Relatório de Volumes Relatório de Pedi…" at bounding box center [573, 200] width 1147 height 698
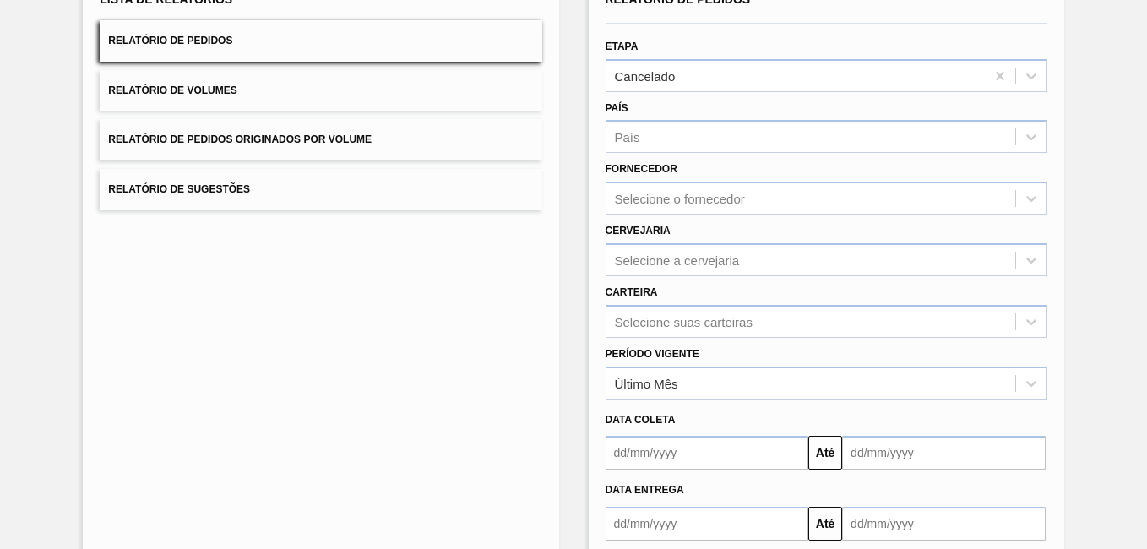
scroll to position [169, 0]
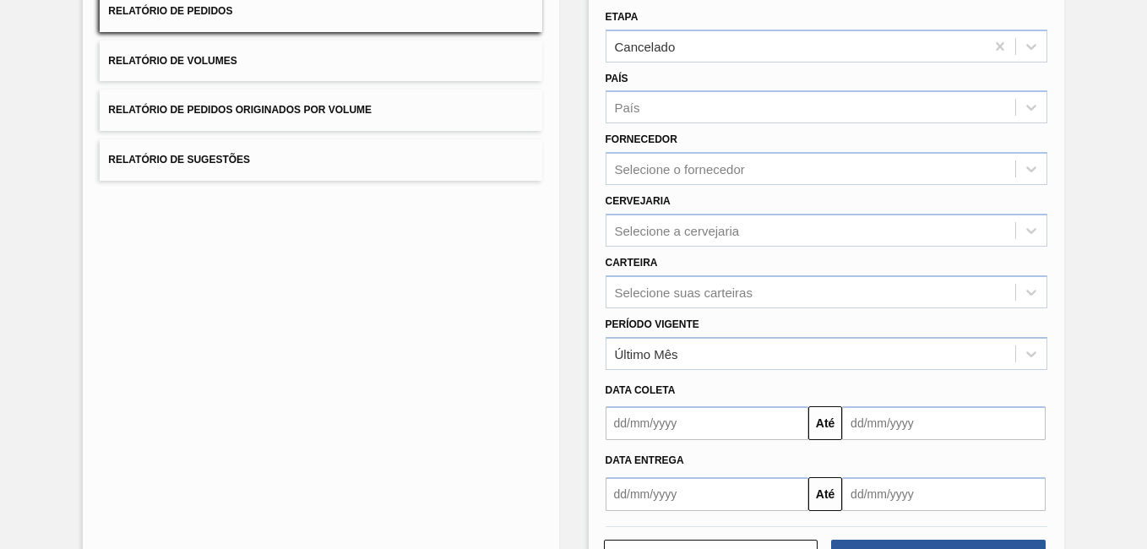
drag, startPoint x: 1106, startPoint y: 123, endPoint x: 1059, endPoint y: 99, distance: 52.5
click at [1106, 123] on div "Lista de Relatórios Relatório de Pedidos Relatório de Volumes Relatório de Pedi…" at bounding box center [573, 265] width 1147 height 698
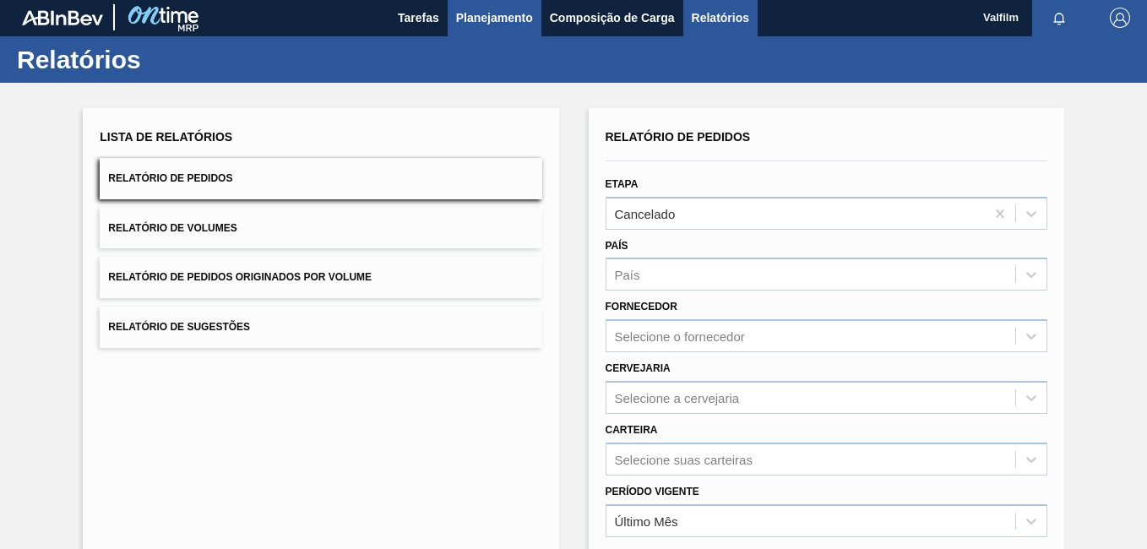
scroll to position [0, 0]
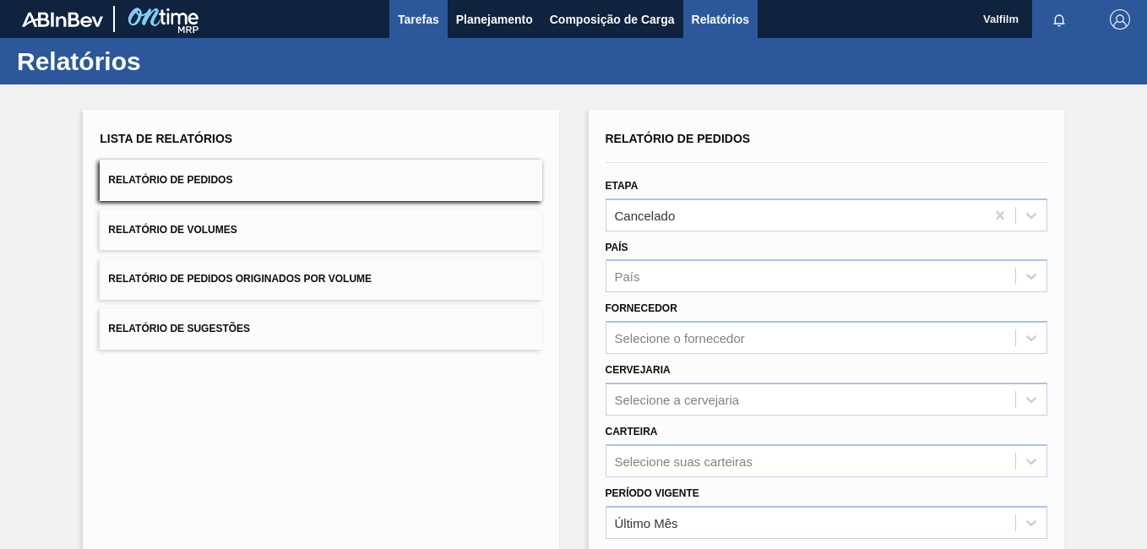
drag, startPoint x: 384, startPoint y: 14, endPoint x: 398, endPoint y: 16, distance: 14.6
click at [383, 14] on div "Tarefas Planejamento Composição de Carga Relatórios" at bounding box center [573, 19] width 1147 height 38
click at [397, 33] on button "Tarefas" at bounding box center [418, 19] width 58 height 38
